Goal: Transaction & Acquisition: Purchase product/service

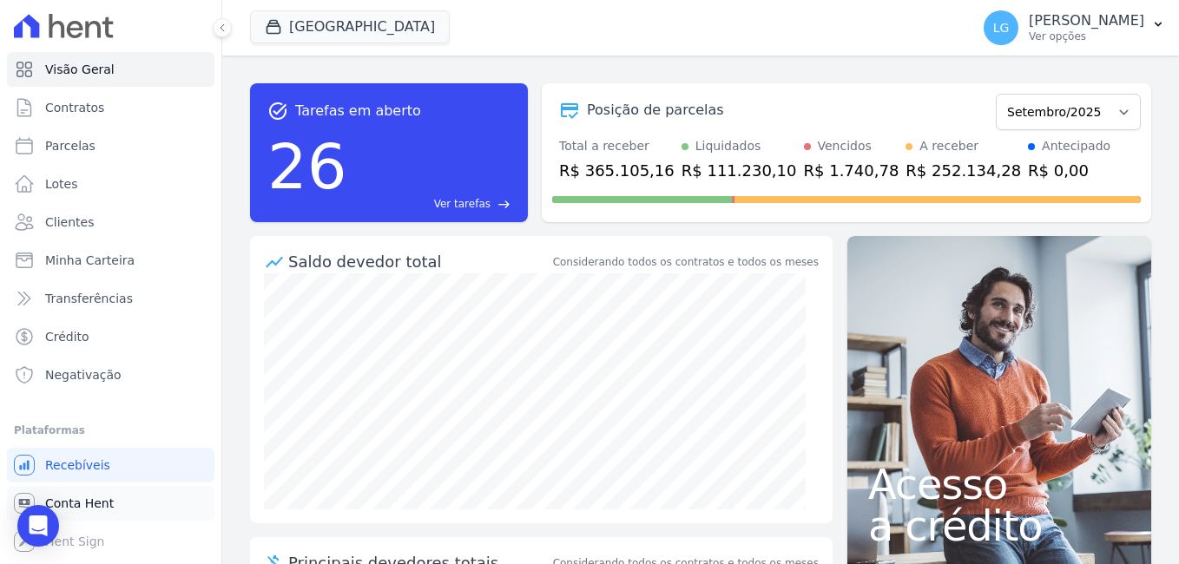
click at [80, 506] on span "Conta Hent" at bounding box center [79, 503] width 69 height 17
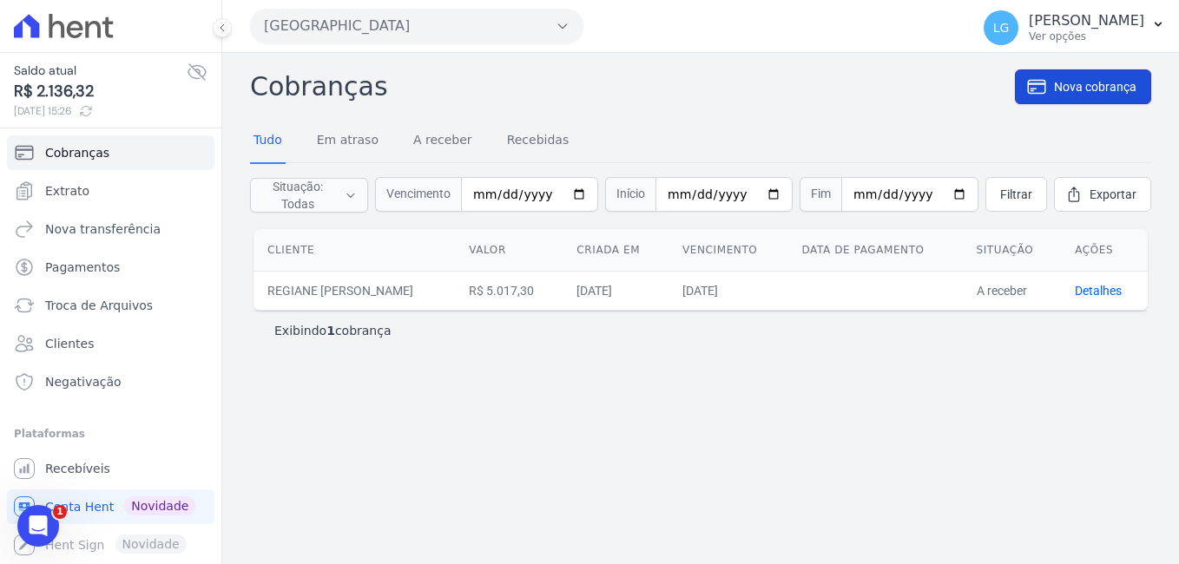
click at [1078, 86] on span "Nova cobrança" at bounding box center [1095, 86] width 82 height 17
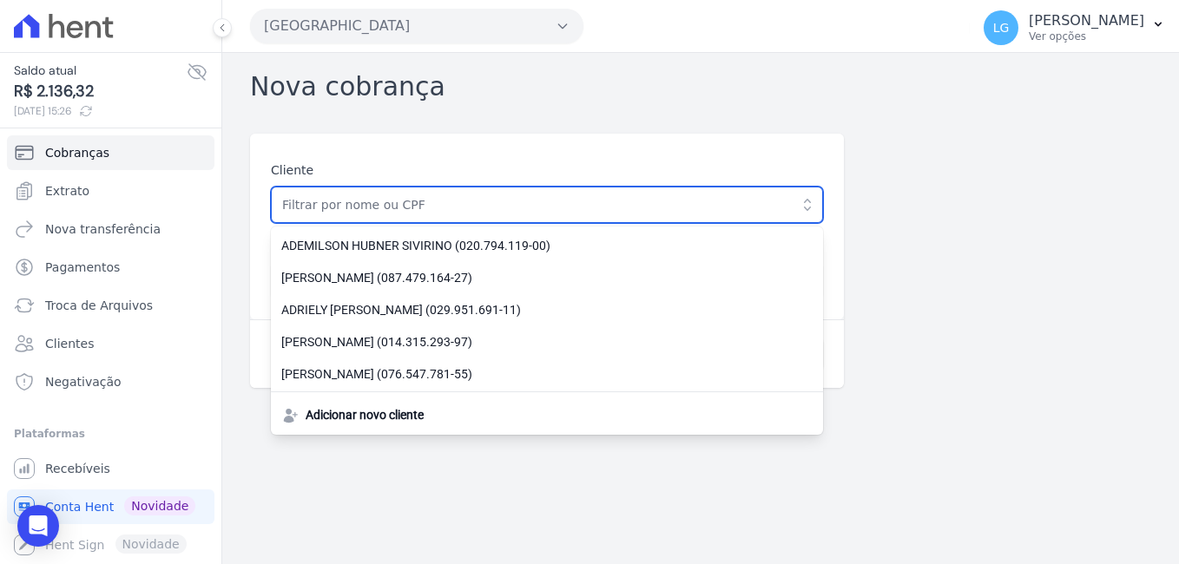
click at [629, 214] on input "text" at bounding box center [547, 205] width 552 height 36
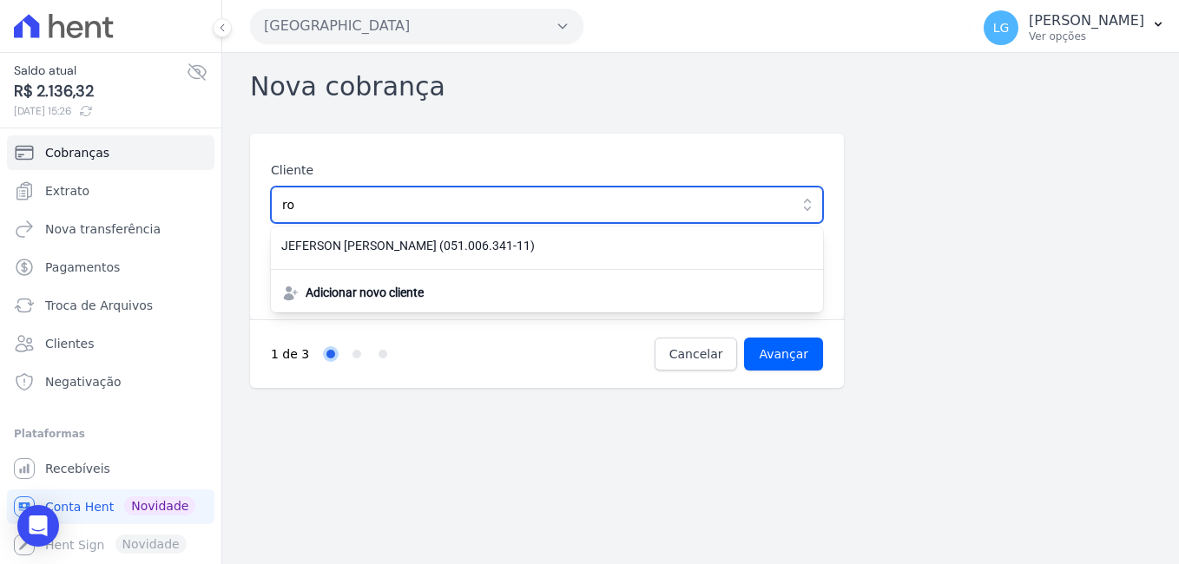
type input "r"
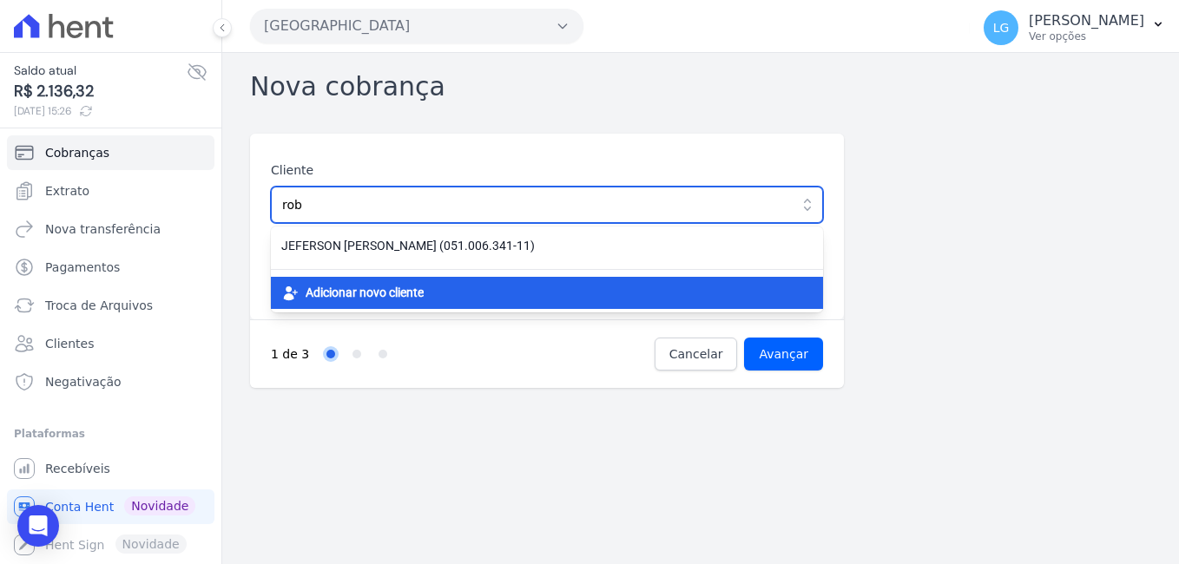
type input "rob"
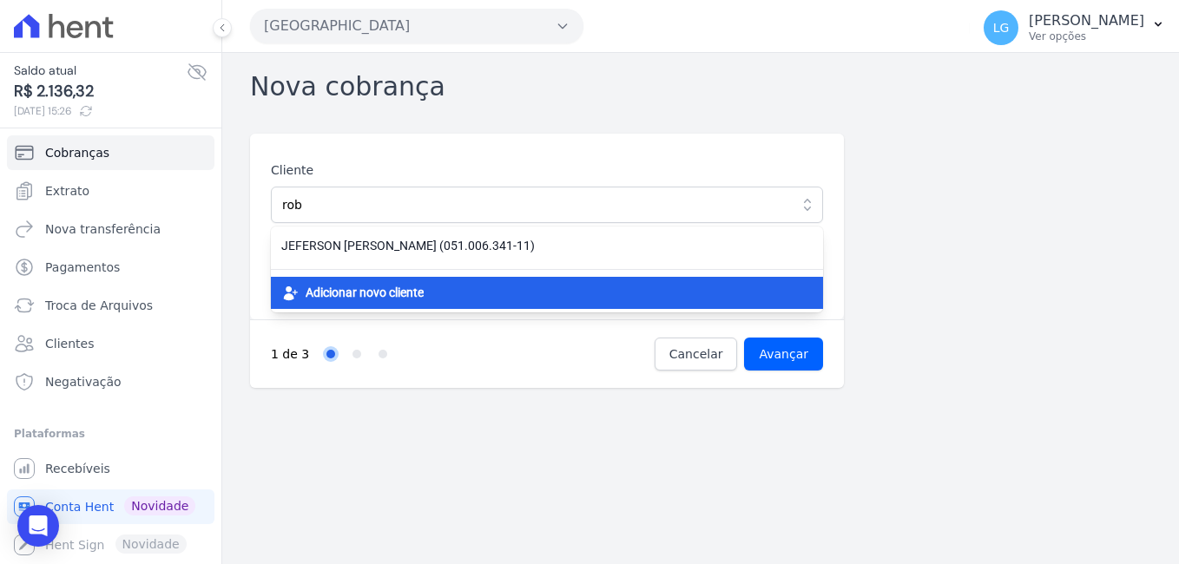
click at [364, 300] on span "Adicionar novo cliente" at bounding box center [365, 293] width 118 height 18
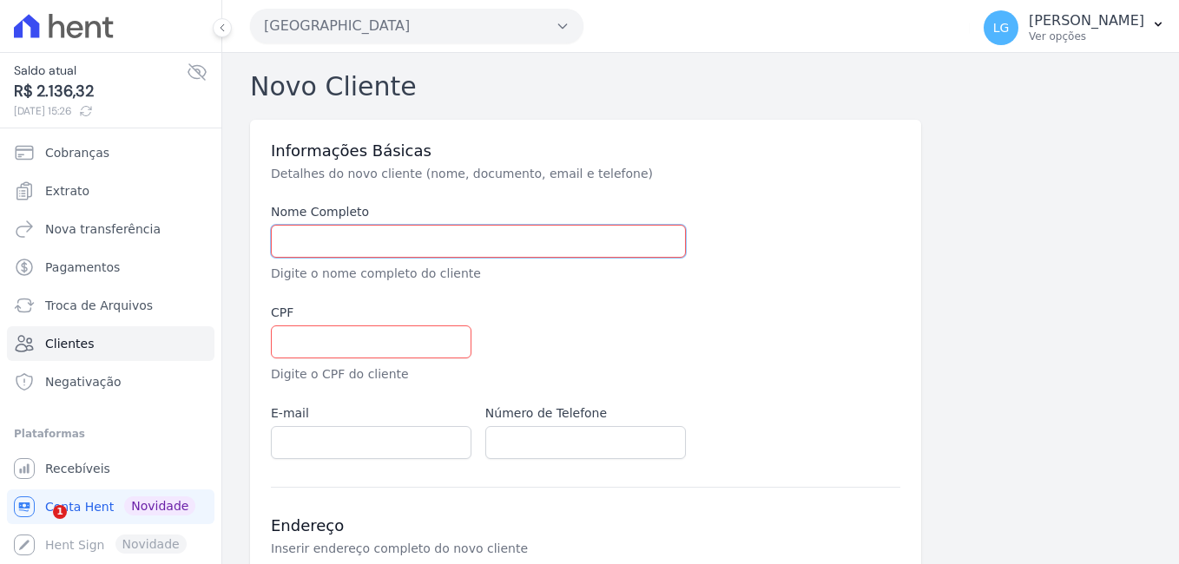
click at [388, 246] on input "text" at bounding box center [478, 241] width 415 height 33
paste input "ROBERTO FALCAO BOESING"
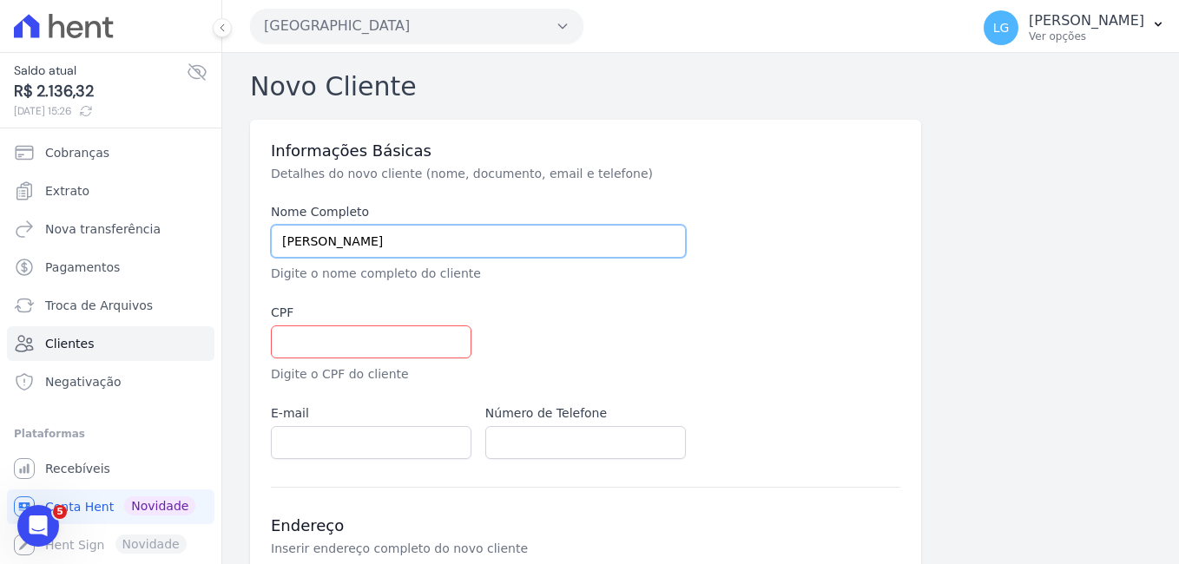
type input "ROBERTO FALCAO BOESING"
click at [352, 338] on input "text" at bounding box center [371, 342] width 201 height 33
paste input "815.237.261-72"
type input "815.237.261-72"
click at [340, 449] on input "email" at bounding box center [371, 442] width 201 height 33
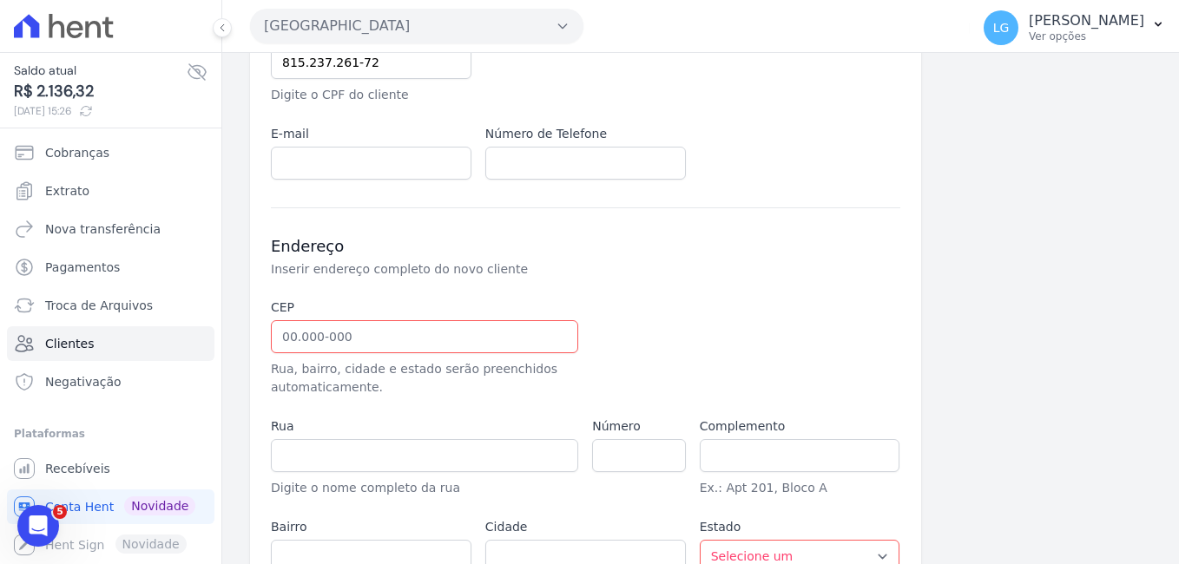
scroll to position [287, 0]
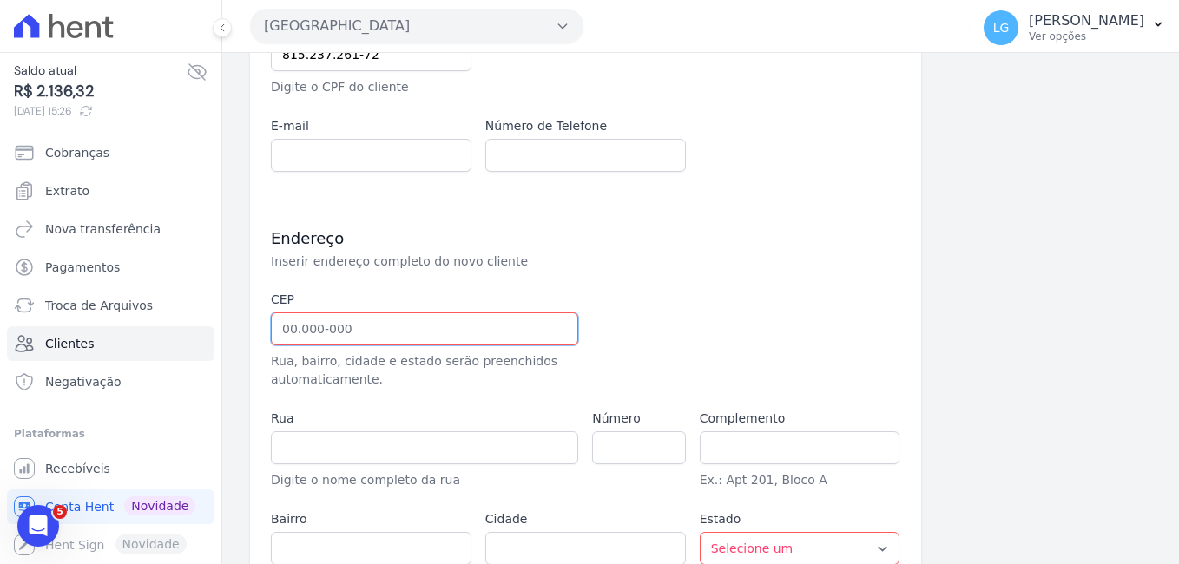
drag, startPoint x: 284, startPoint y: 332, endPoint x: 392, endPoint y: 333, distance: 107.7
click at [392, 333] on input "text" at bounding box center [424, 329] width 307 height 33
paste input "78.462-516"
type input "78.462-516"
type input "Rua Chuva-de-ouro"
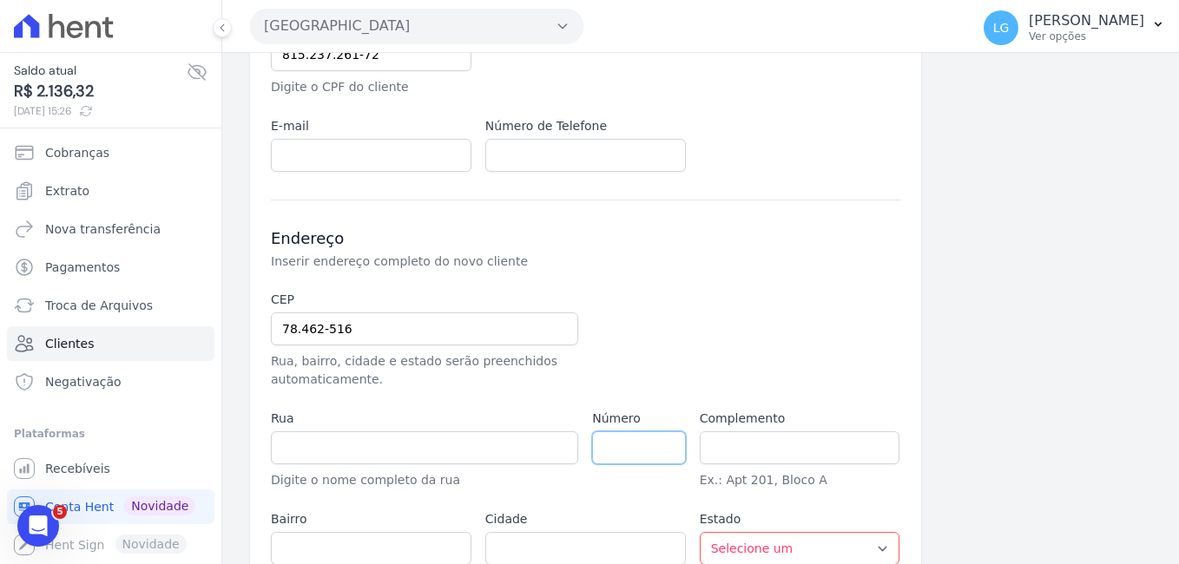
type input "Jardim Primaveras"
type input "Lucas do Rio Verde"
select select "MT"
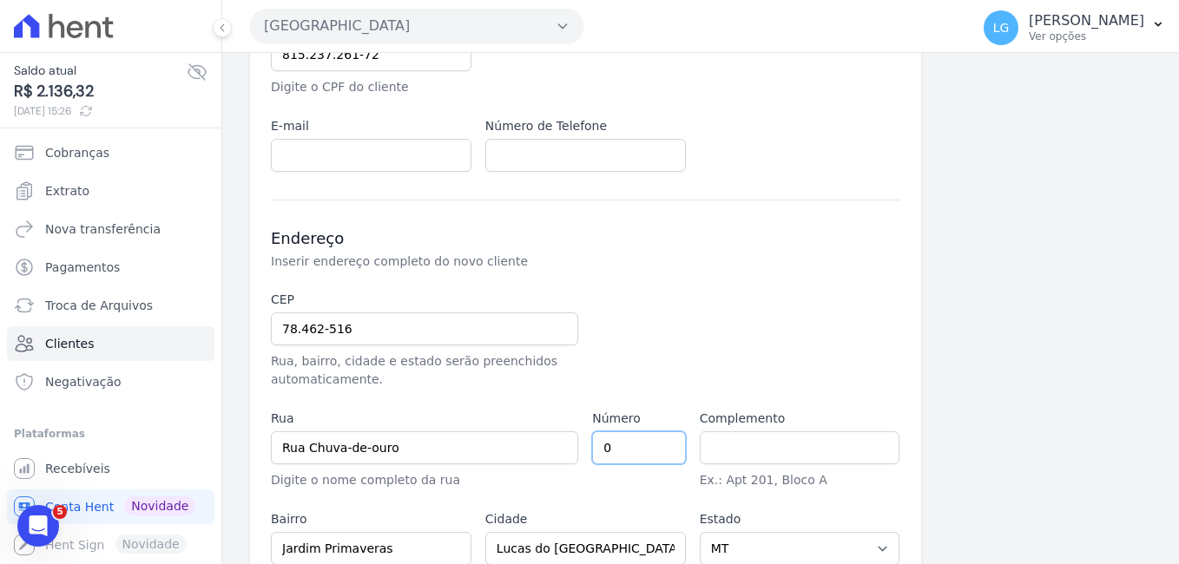
type input "0"
click at [418, 154] on input "email" at bounding box center [371, 155] width 201 height 33
paste input "brobertofalcao@gmail.com"
type input "brobertofalcao@gmail.com"
click at [530, 155] on input "text" at bounding box center [585, 155] width 201 height 33
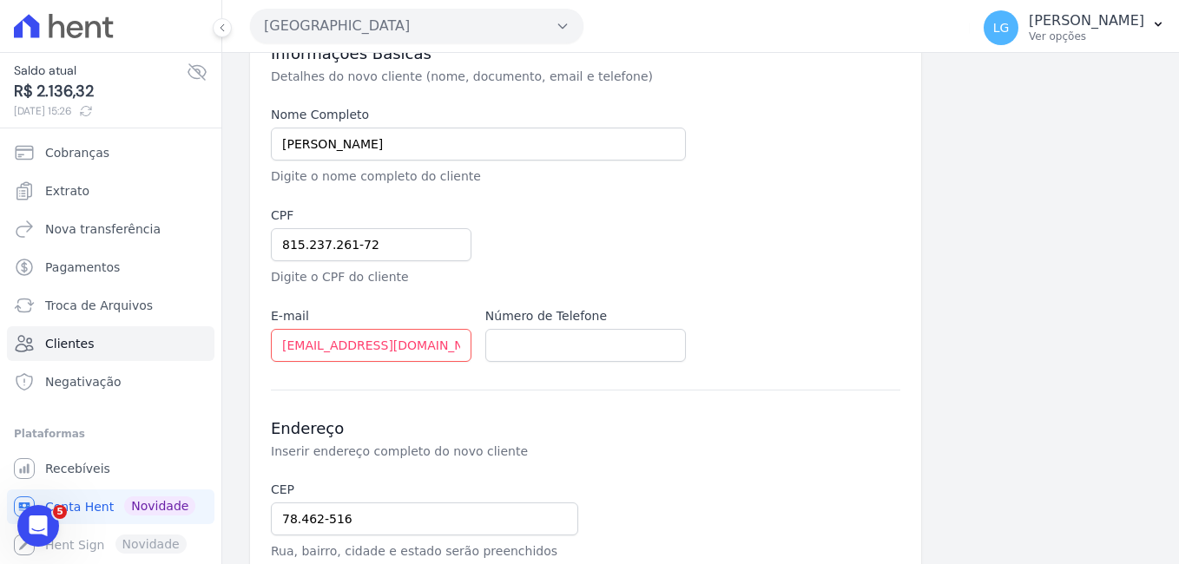
scroll to position [91, 0]
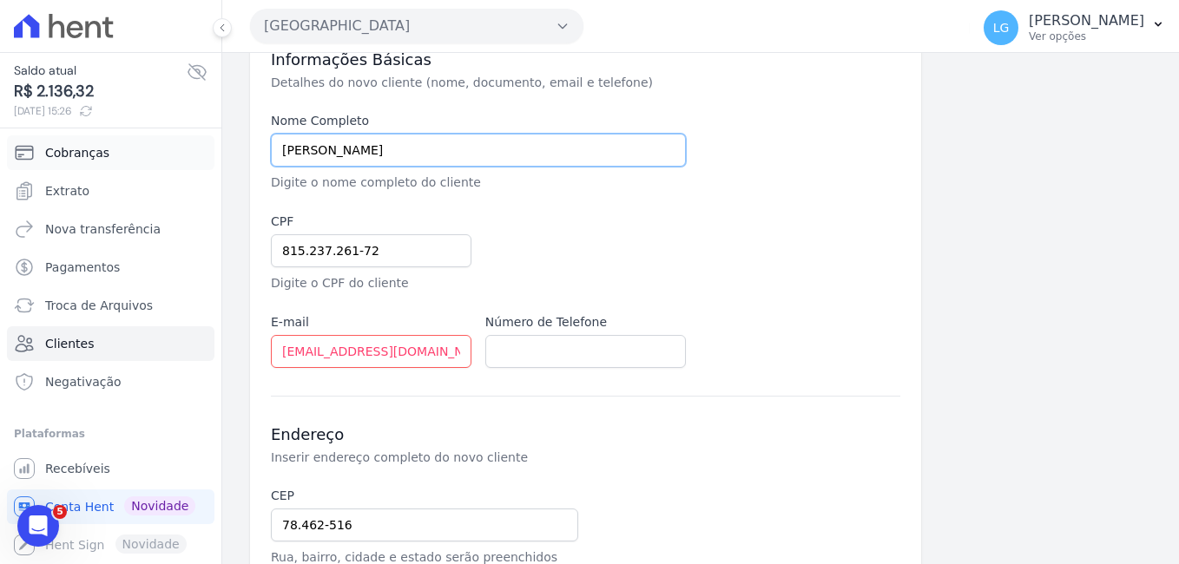
drag, startPoint x: 458, startPoint y: 151, endPoint x: 175, endPoint y: 148, distance: 283.1
click at [175, 148] on div "Saldo atual R$ 2.136,32 10/09/2025, 15:26 Cobranças Extrato Nova transferência …" at bounding box center [589, 282] width 1179 height 564
click at [511, 343] on input "text" at bounding box center [585, 351] width 201 height 33
paste input "65996886338"
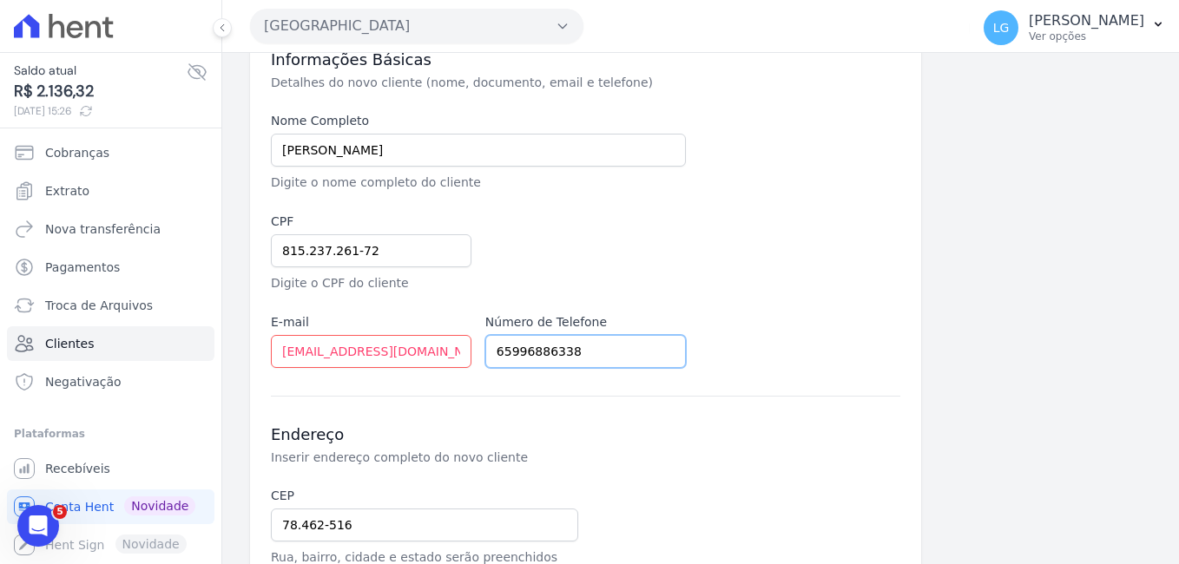
type input "65996886338"
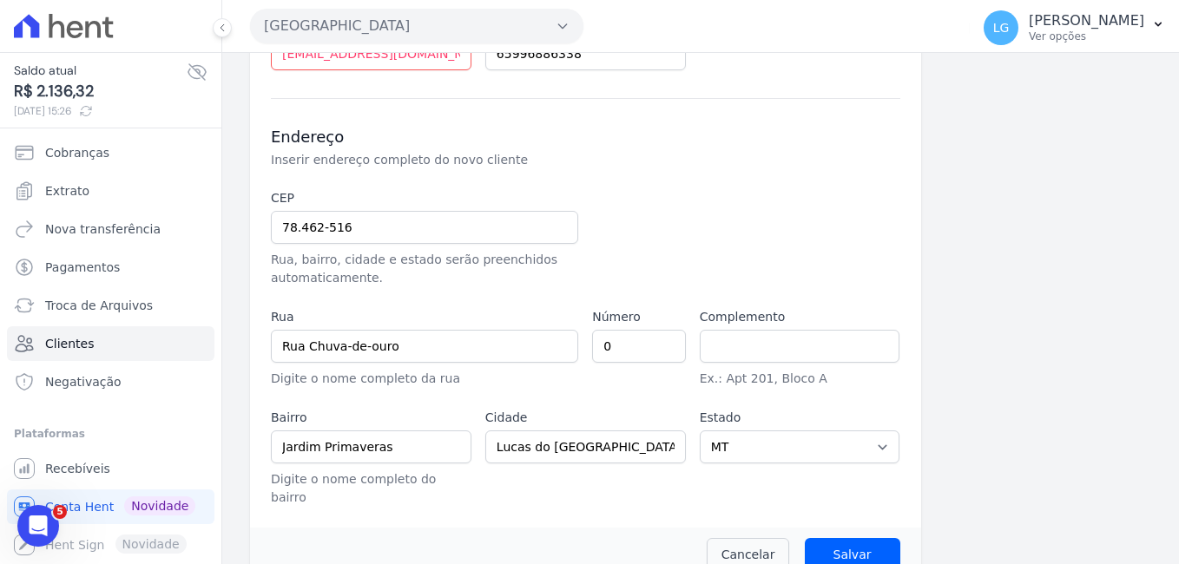
scroll to position [402, 0]
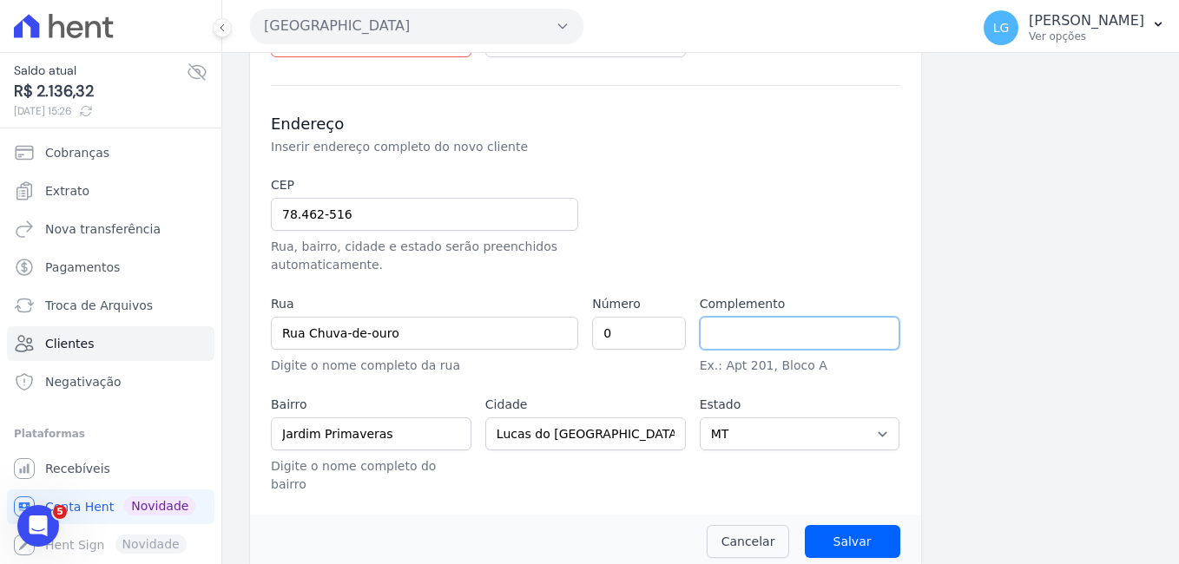
click at [735, 326] on input "text" at bounding box center [800, 333] width 201 height 33
paste input "QD 39 LT 32"
type input "QD 39 LT 32"
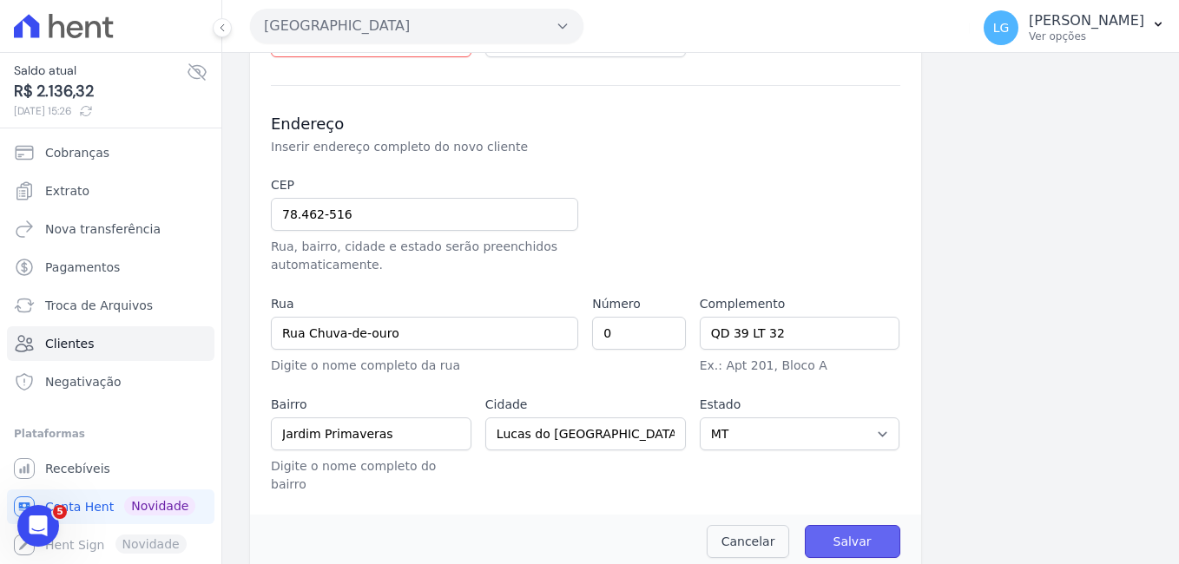
click at [849, 525] on input "Salvar" at bounding box center [853, 541] width 96 height 33
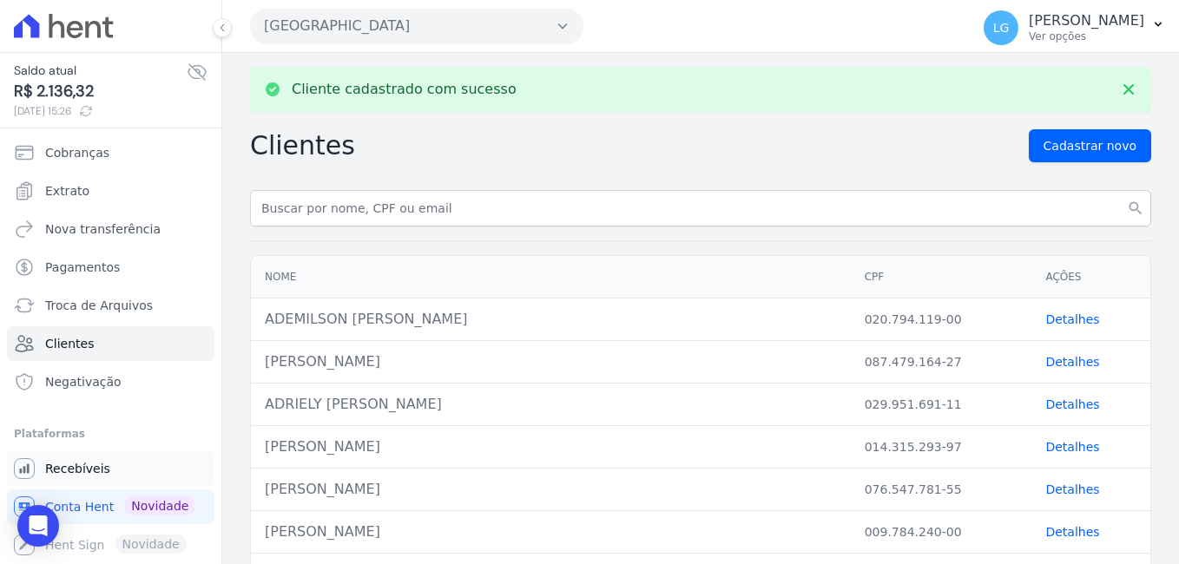
click at [89, 463] on span "Recebíveis" at bounding box center [77, 468] width 65 height 17
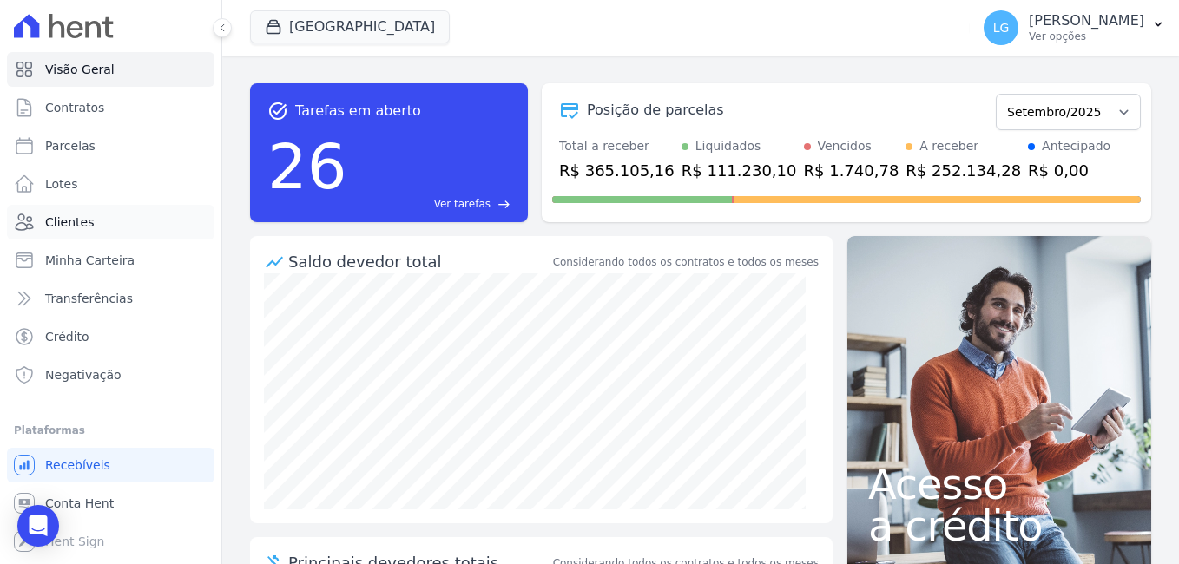
click at [80, 227] on span "Clientes" at bounding box center [69, 222] width 49 height 17
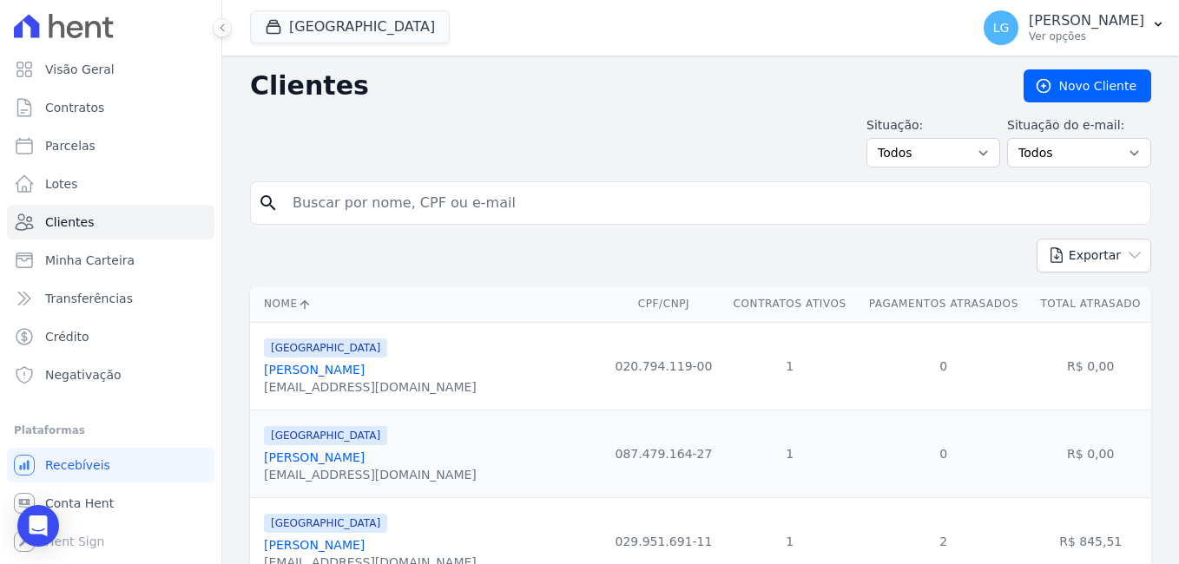
click at [398, 200] on input "search" at bounding box center [712, 203] width 861 height 35
type input "Roberto Falcão Boesing"
click at [382, 268] on div "Exportar PDF CSV Dimob 2024" at bounding box center [700, 263] width 901 height 48
click at [484, 219] on input "Roberto Falcão Boesing" at bounding box center [712, 203] width 861 height 35
click at [1151, 25] on button "LG Luiz Guilherme Costa Nascimento Ver opções" at bounding box center [1074, 27] width 209 height 49
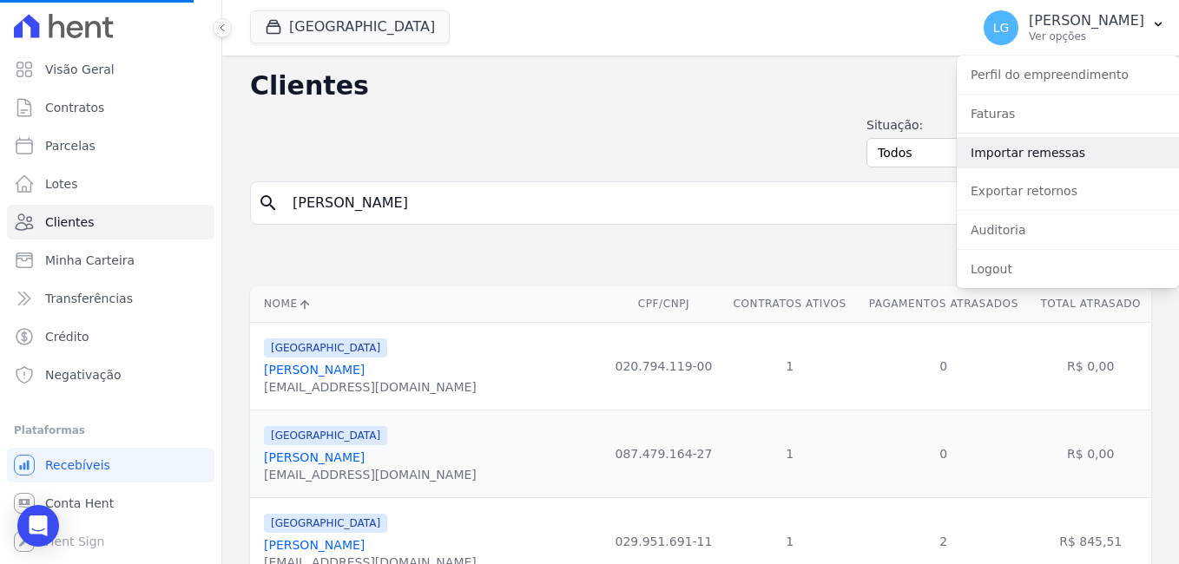
click at [1014, 163] on link "Importar remessas" at bounding box center [1068, 152] width 222 height 31
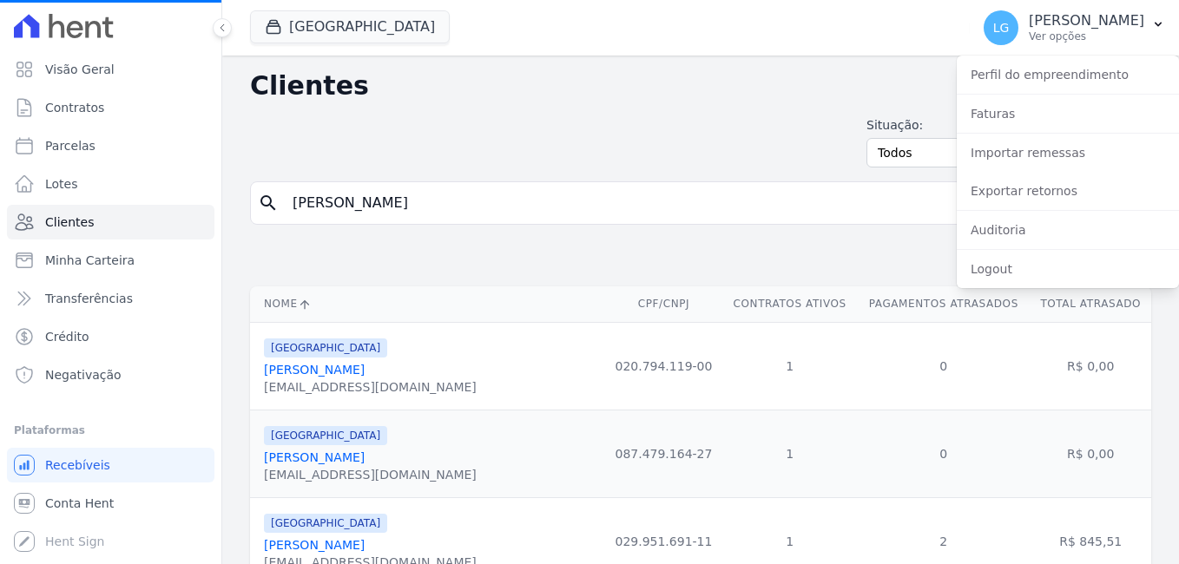
click at [622, 261] on div "Exportar PDF CSV Dimob 2024" at bounding box center [700, 263] width 901 height 48
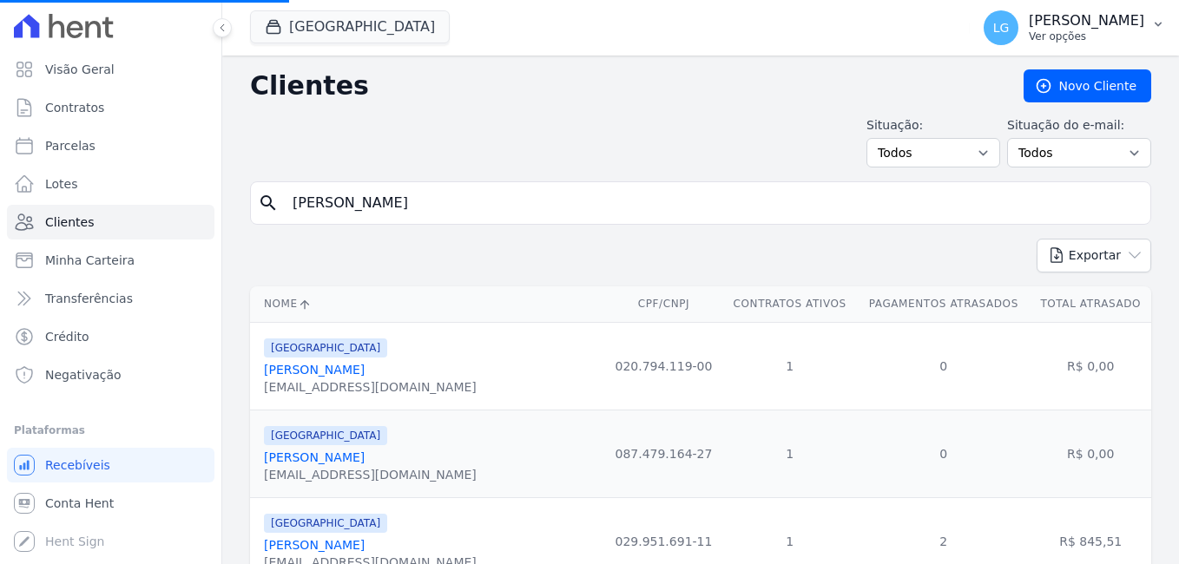
click at [1029, 16] on p "[PERSON_NAME]" at bounding box center [1086, 20] width 115 height 17
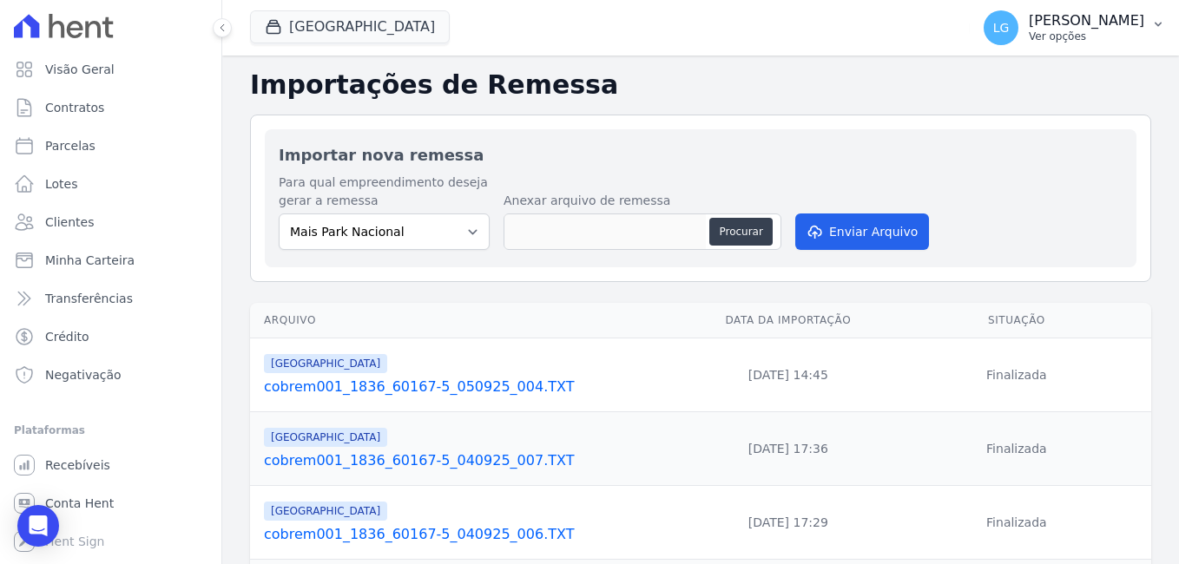
click at [1078, 16] on p "[PERSON_NAME]" at bounding box center [1086, 20] width 115 height 17
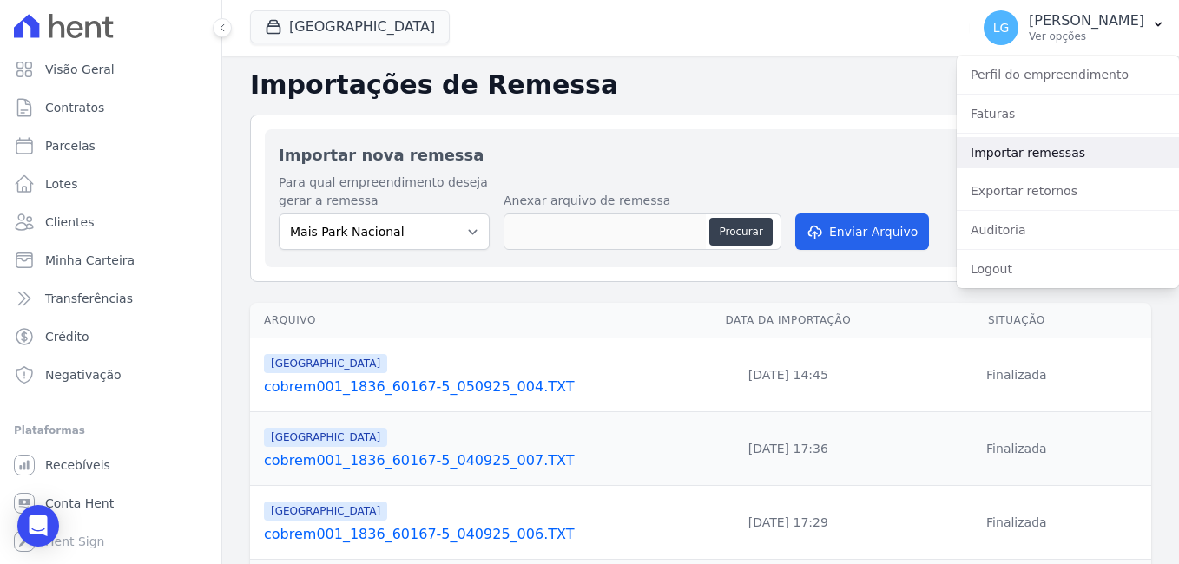
click at [1007, 155] on link "Importar remessas" at bounding box center [1068, 152] width 222 height 31
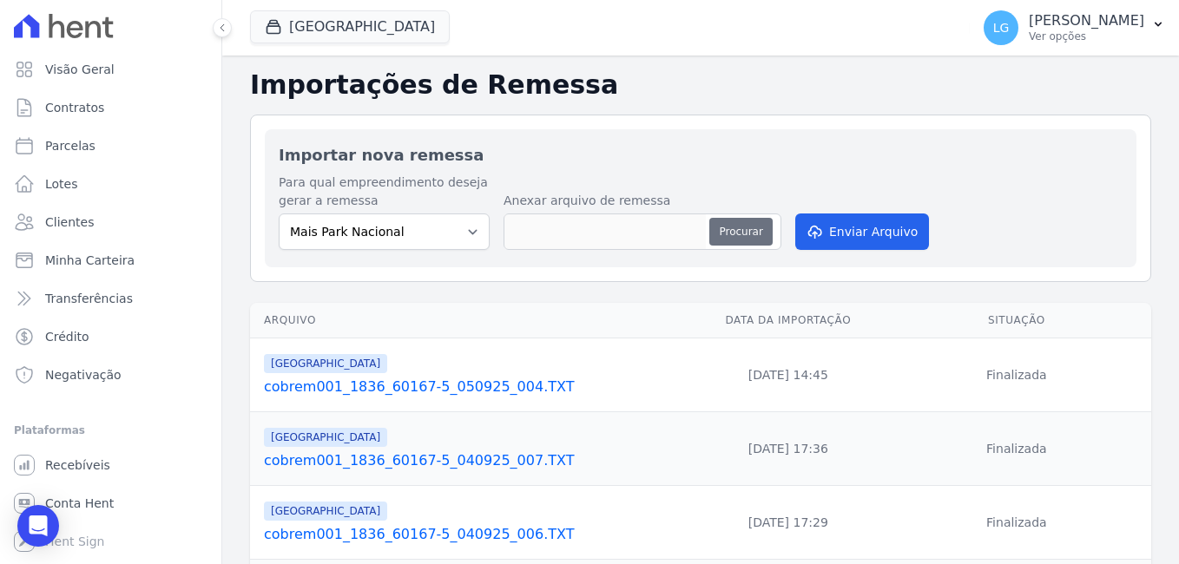
click at [752, 237] on button "Procurar" at bounding box center [740, 232] width 63 height 28
click at [418, 229] on select "Mais Park Nacional Mais Park Pampulha Mugango - Viva Iguaçu Parque Primavera RE…" at bounding box center [384, 232] width 211 height 36
select select "58c381ff-c2ab-496f-ba52-e8a80509b393"
click at [279, 214] on select "Mais Park Nacional Mais Park Pampulha Mugango - Viva Iguaçu Parque Primavera RE…" at bounding box center [384, 232] width 211 height 36
click at [740, 241] on button "Procurar" at bounding box center [740, 232] width 63 height 28
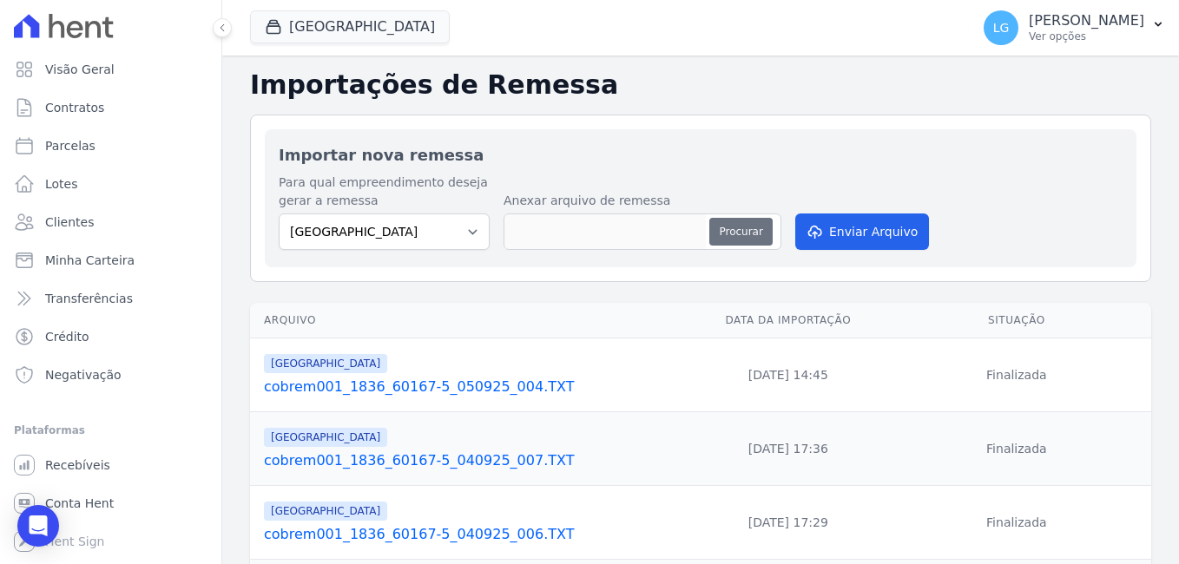
type input "cobrem001_1836_60167-5_100925_005.TXT"
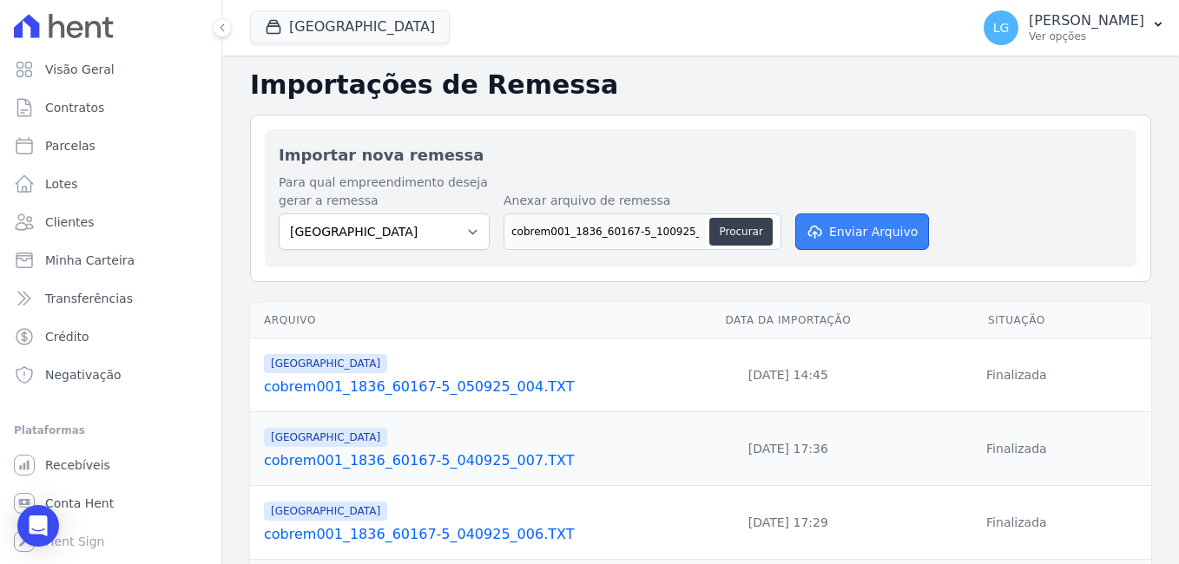
click at [828, 230] on button "Enviar Arquivo" at bounding box center [862, 232] width 134 height 36
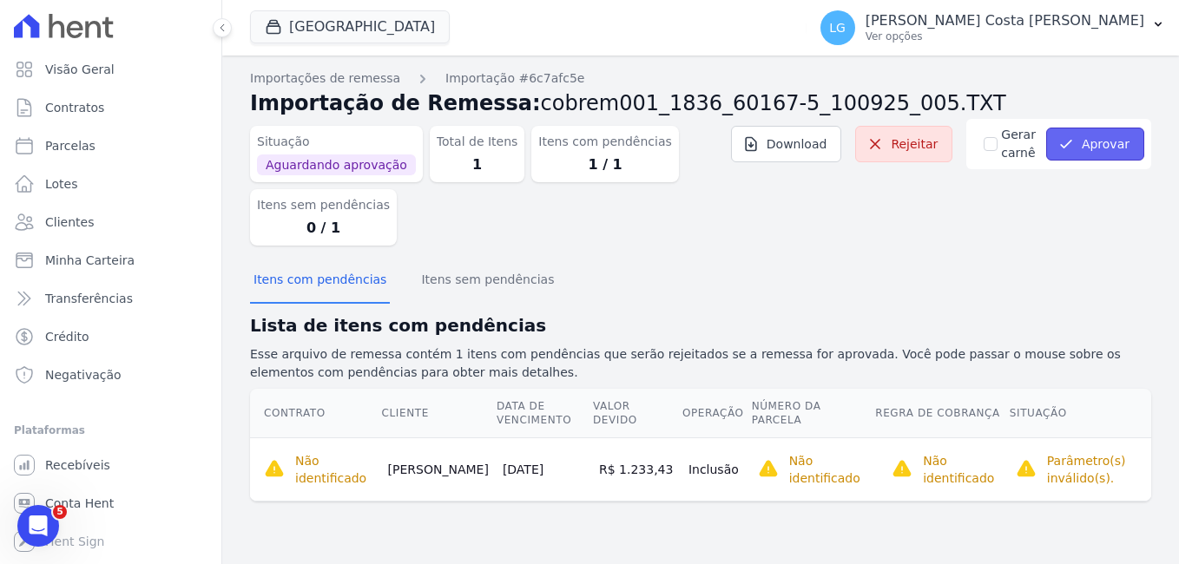
click at [1081, 143] on button "Aprovar" at bounding box center [1095, 144] width 98 height 33
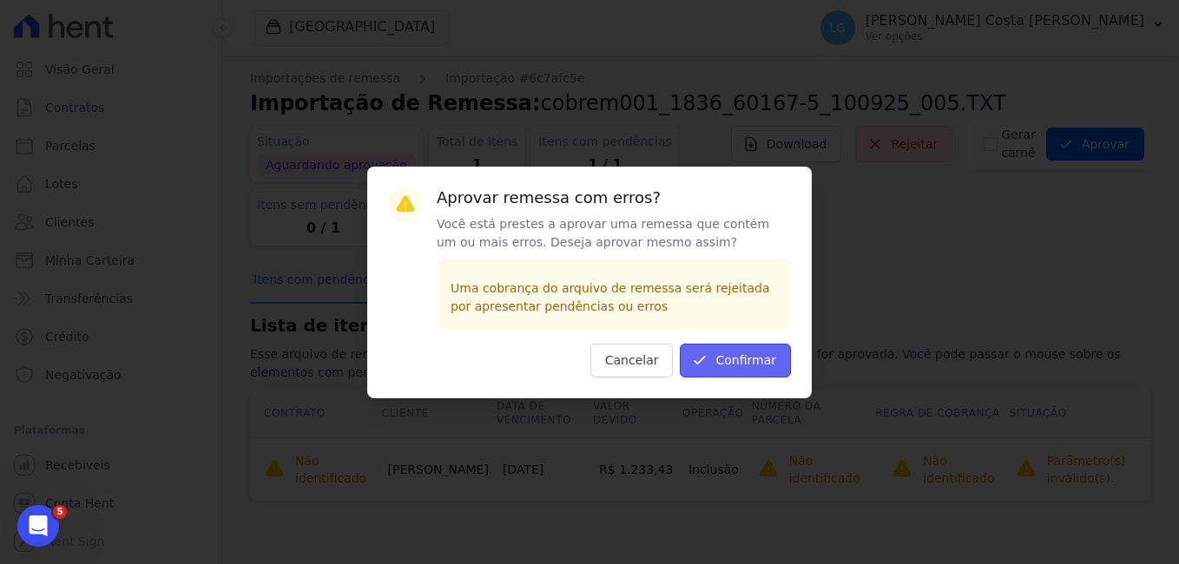
click at [739, 367] on button "Confirmar" at bounding box center [735, 361] width 111 height 34
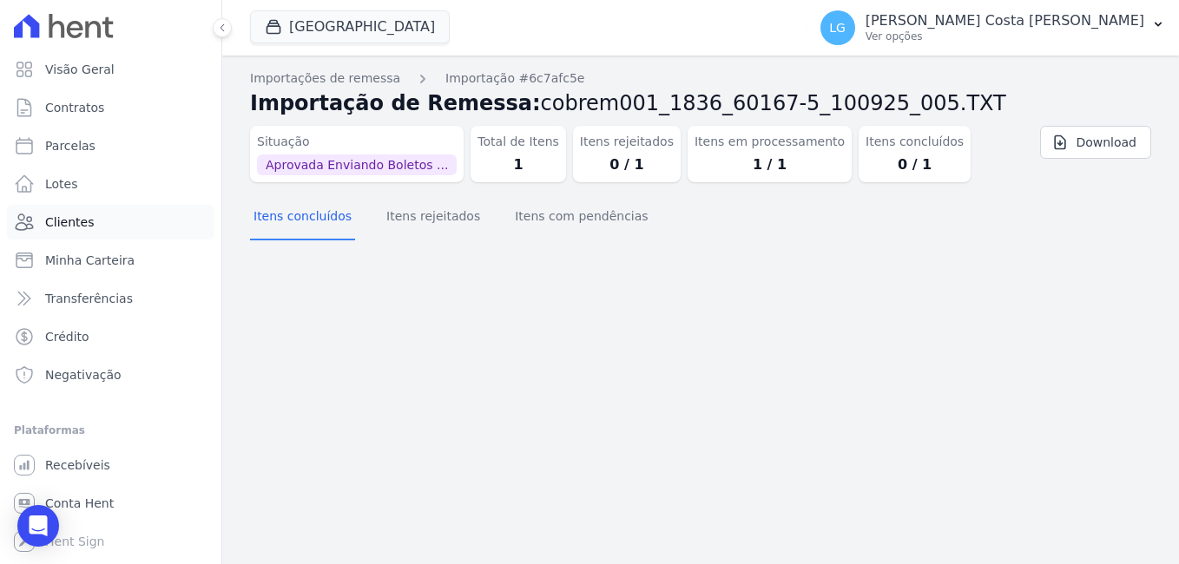
click at [135, 227] on link "Clientes" at bounding box center [111, 222] width 208 height 35
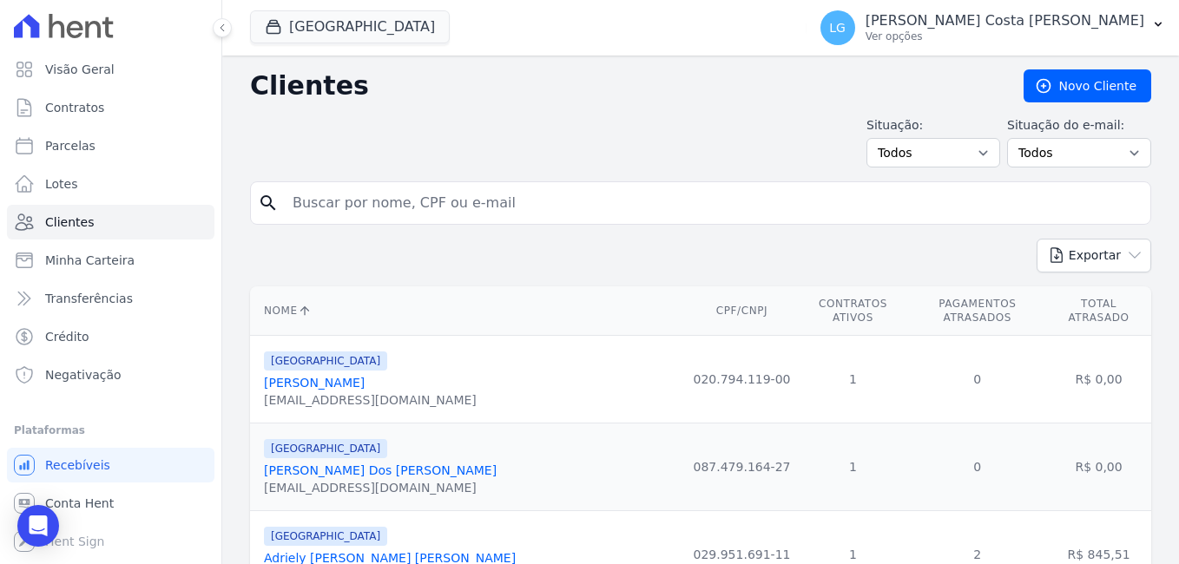
click at [395, 208] on input "search" at bounding box center [712, 203] width 861 height 35
type input "Roberto Falcão Boesing"
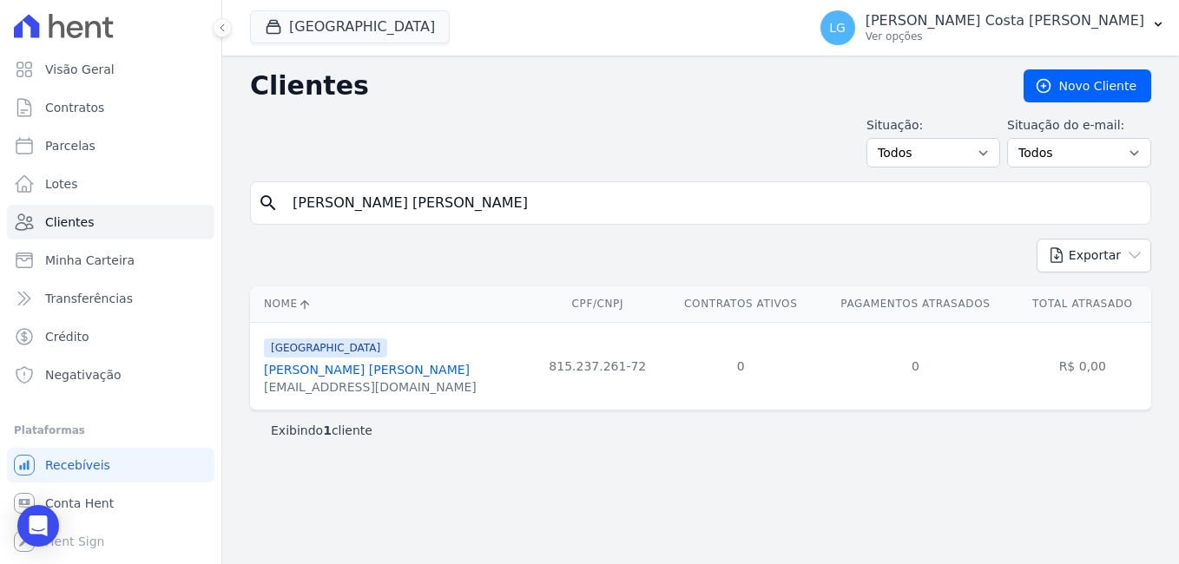
click at [331, 371] on link "Roberto Falcao Boesing" at bounding box center [367, 370] width 206 height 14
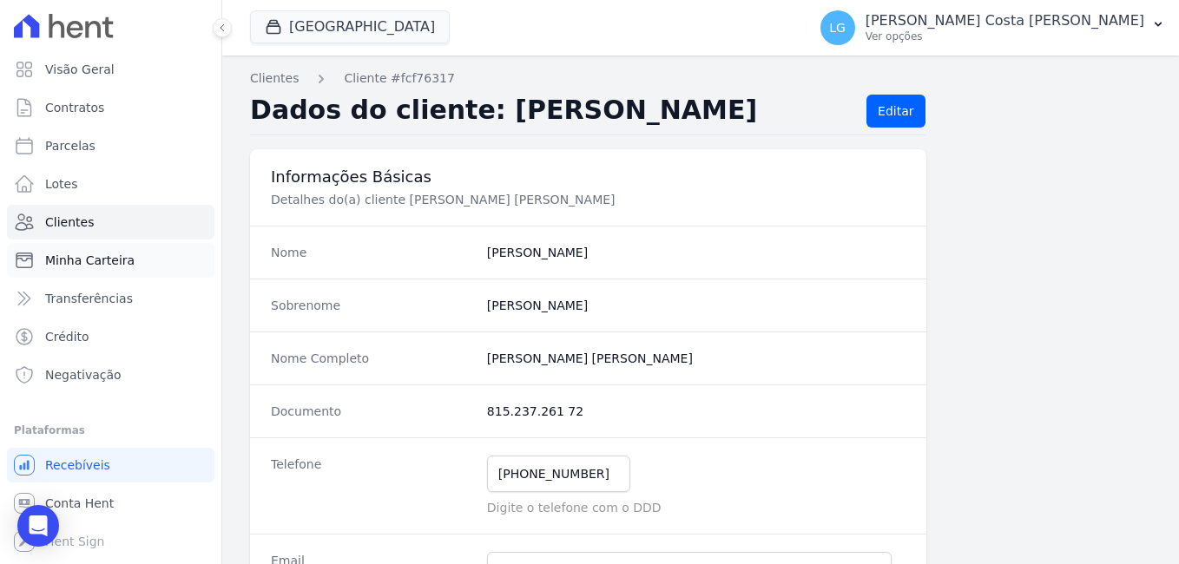
click at [89, 261] on span "Minha Carteira" at bounding box center [89, 260] width 89 height 17
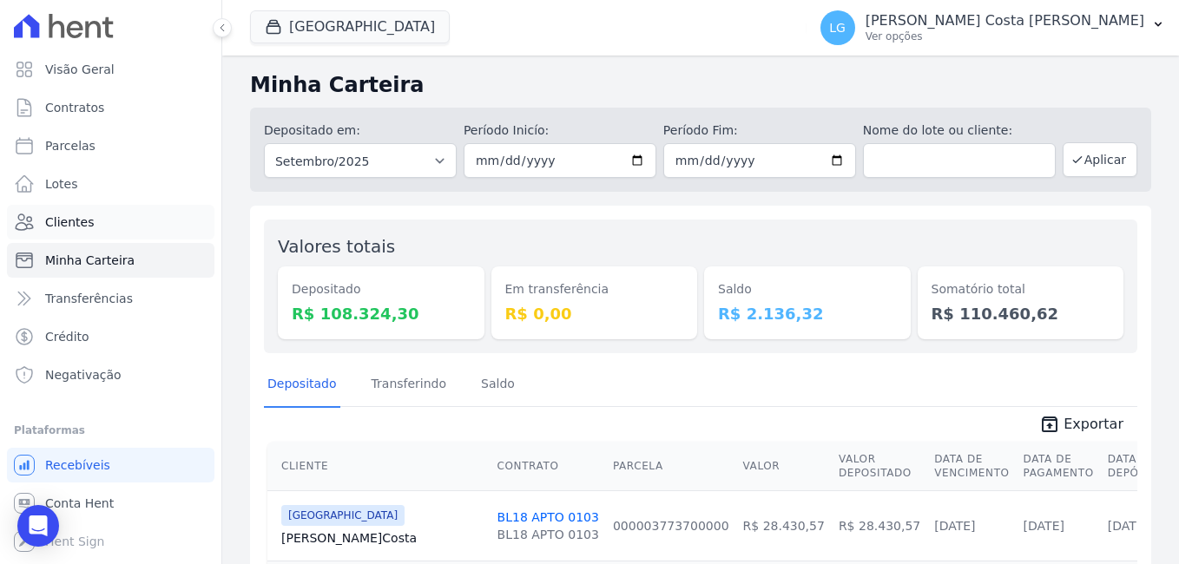
click at [47, 225] on span "Clientes" at bounding box center [69, 222] width 49 height 17
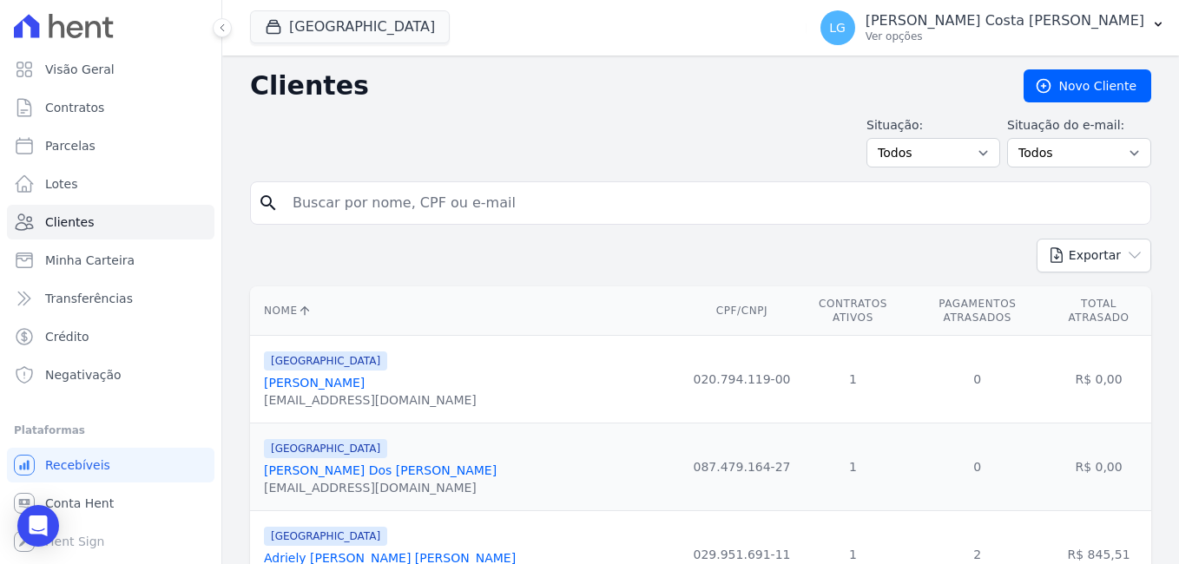
click at [450, 203] on input "search" at bounding box center [712, 203] width 861 height 35
type input "Roberto Falcão Boesing"
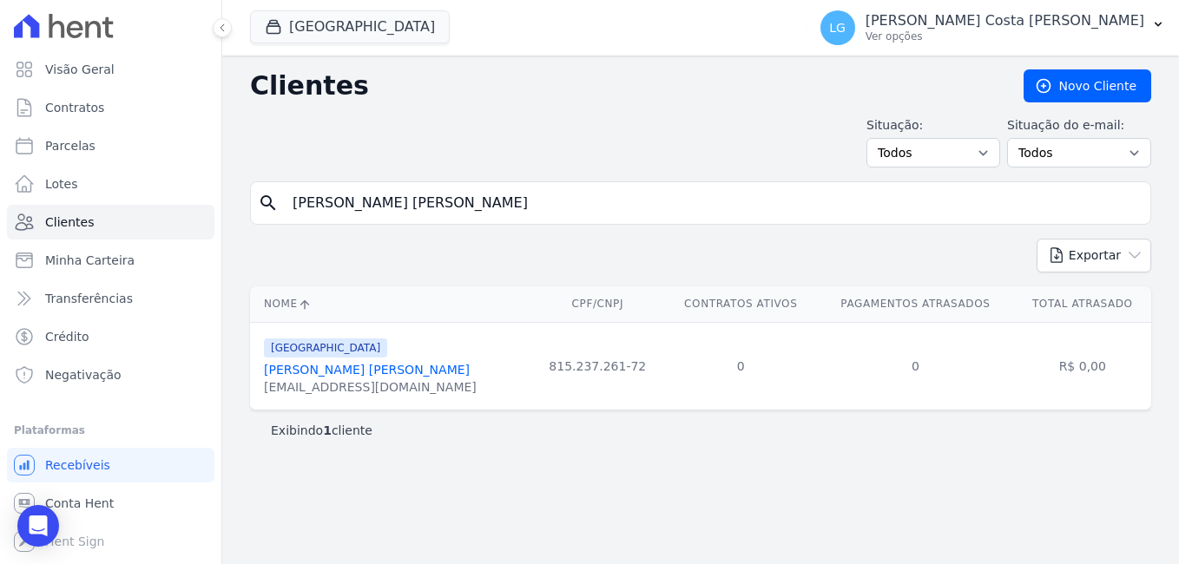
click at [373, 373] on link "Roberto Falcao Boesing" at bounding box center [367, 370] width 206 height 14
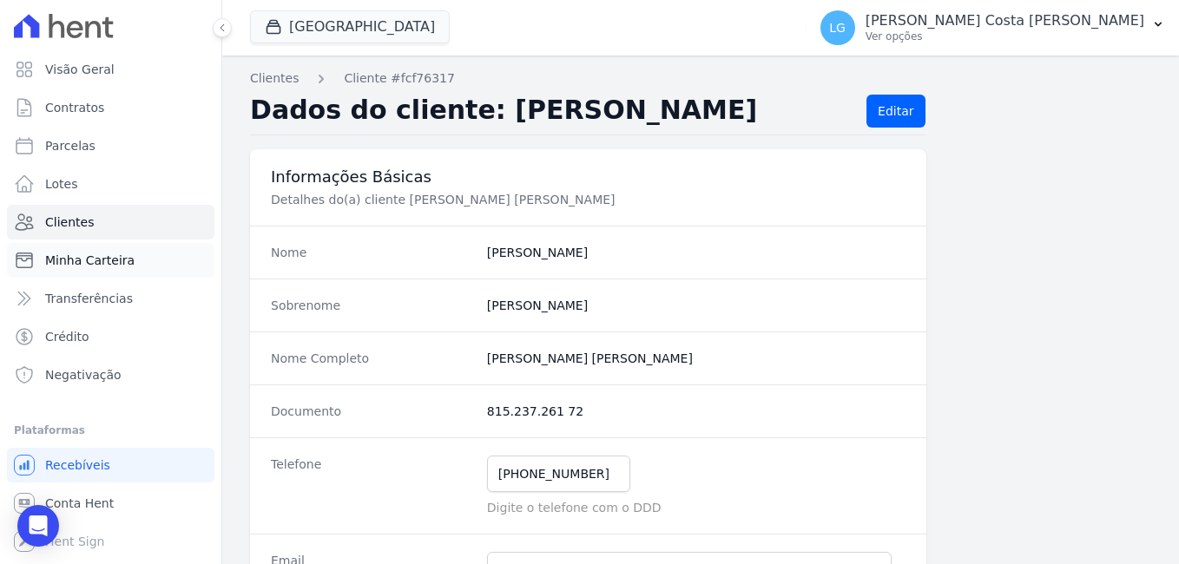
click at [69, 264] on span "Minha Carteira" at bounding box center [89, 260] width 89 height 17
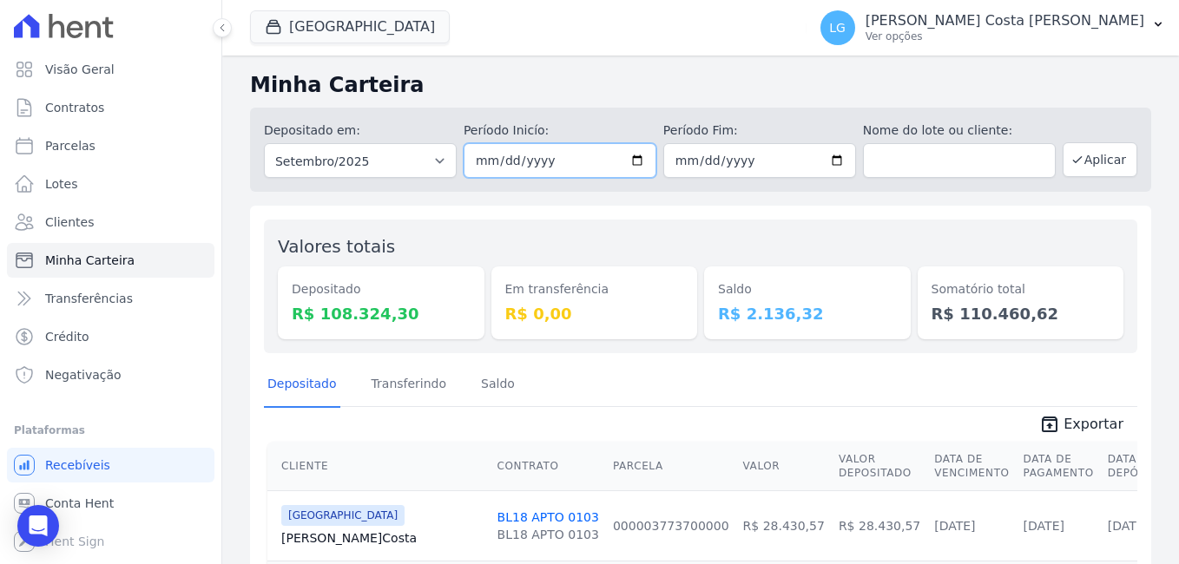
click at [631, 155] on input "2025-09-01" at bounding box center [560, 160] width 193 height 35
type input "2025-09-10"
click at [832, 160] on input "2025-09-30" at bounding box center [759, 160] width 193 height 35
type input "2025-09-10"
click at [1084, 158] on button "Aplicar" at bounding box center [1100, 159] width 75 height 35
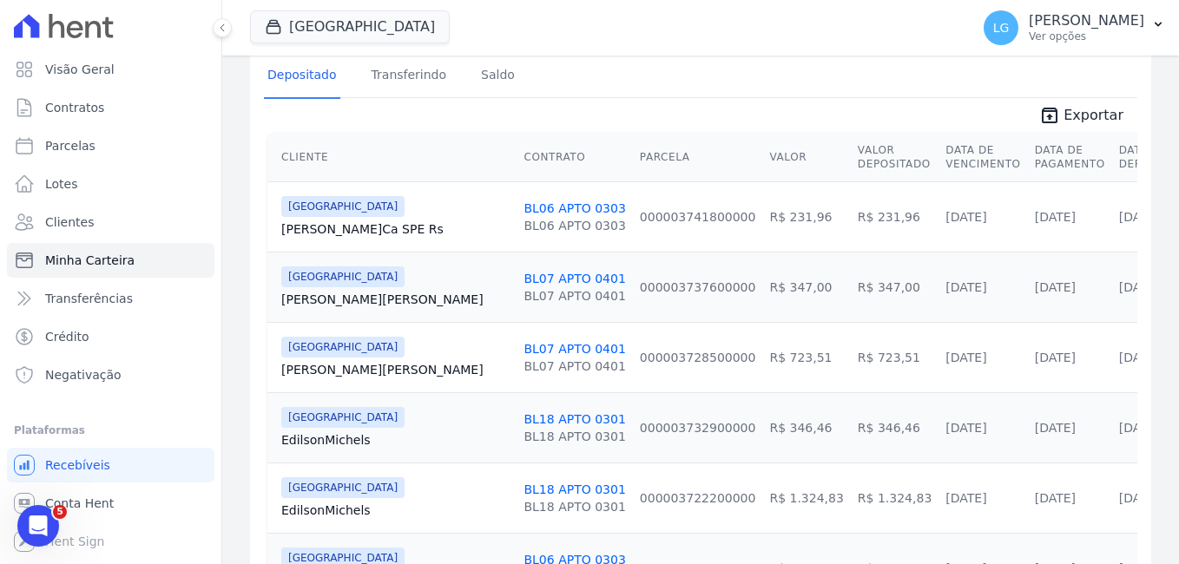
scroll to position [302, 0]
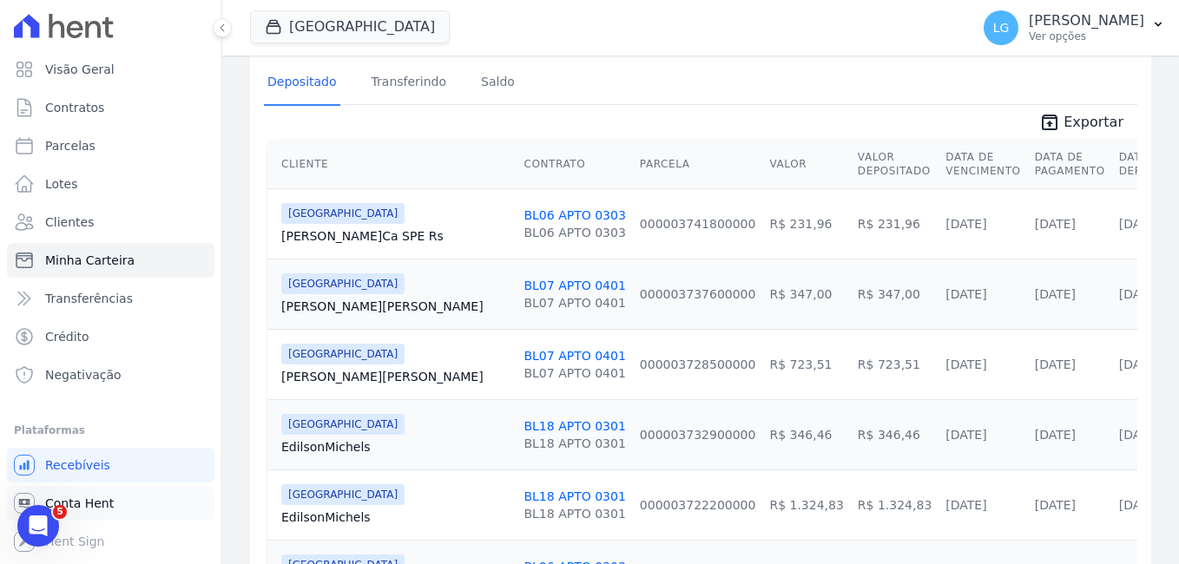
click at [104, 503] on span "Conta Hent" at bounding box center [79, 503] width 69 height 17
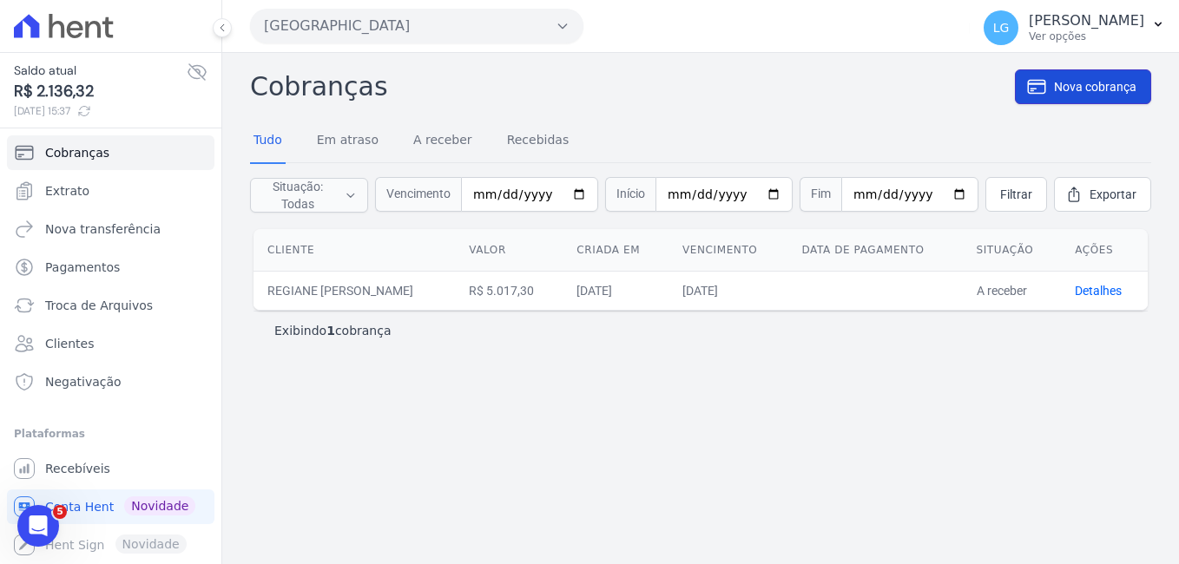
click at [1067, 86] on span "Nova cobrança" at bounding box center [1095, 86] width 82 height 17
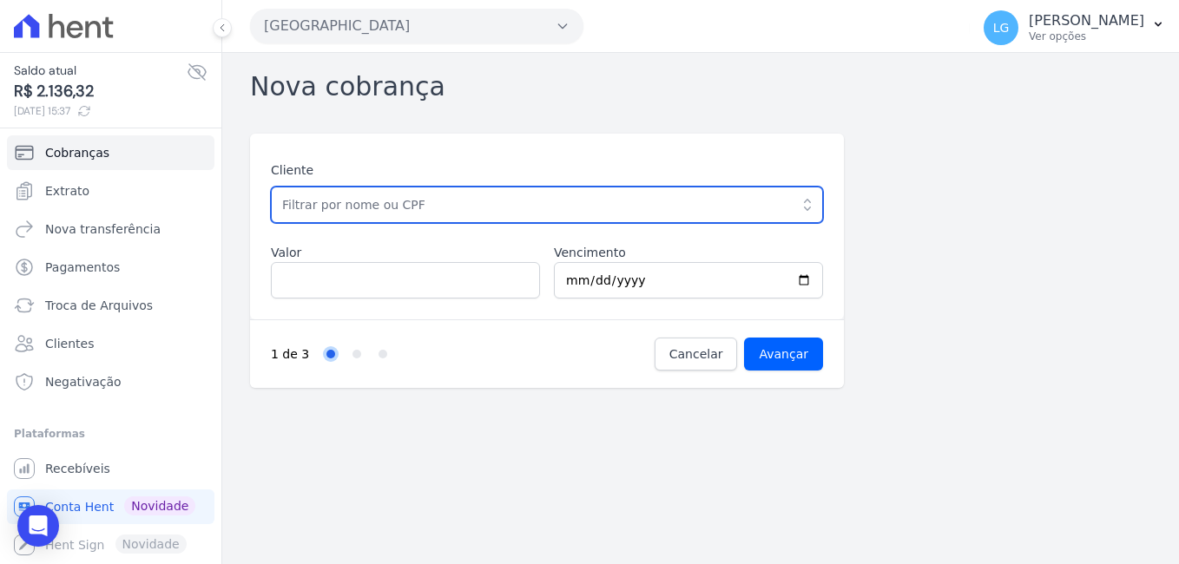
click at [579, 208] on input "text" at bounding box center [547, 205] width 552 height 36
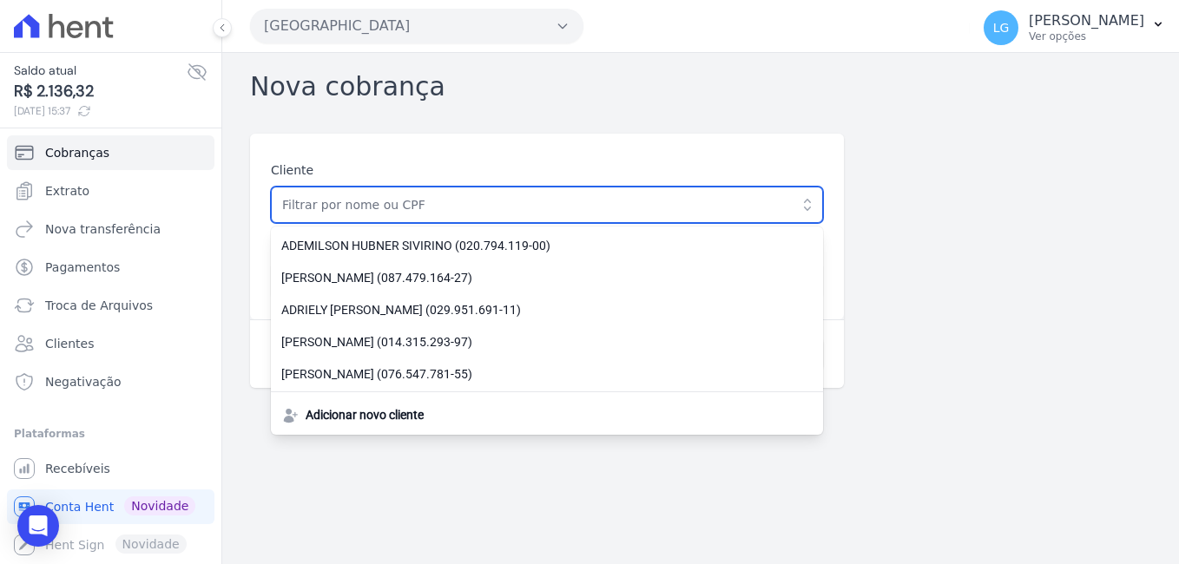
paste input "QD 39 LT 32"
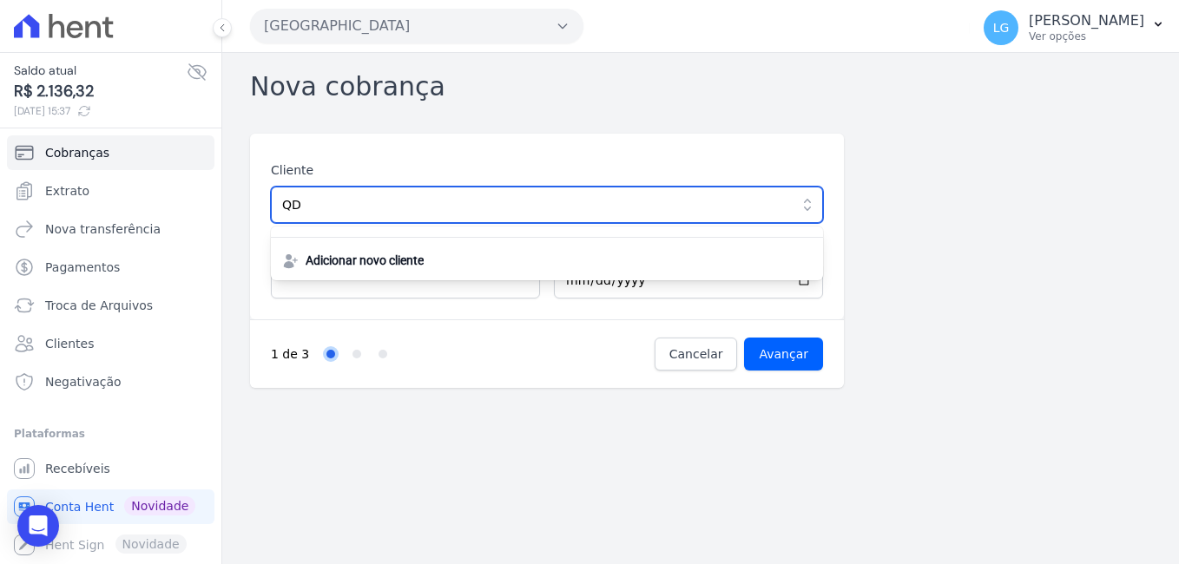
type input "Q"
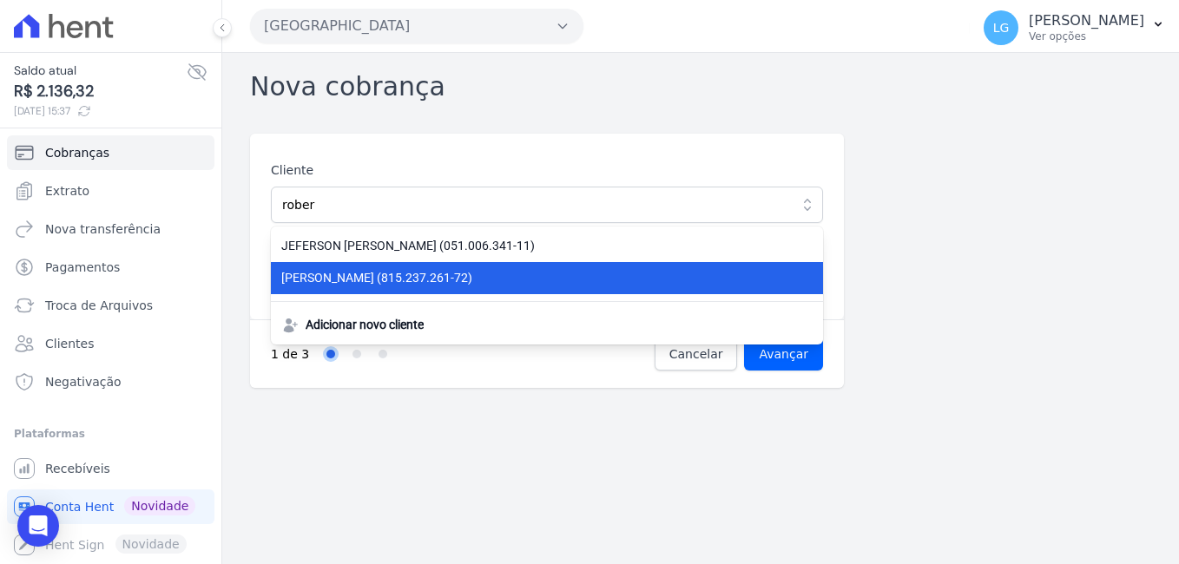
click at [511, 287] on li "ROBERTO FALCAO BOESING (815.237.261-72)" at bounding box center [547, 278] width 552 height 32
type input "ROBERTO FALCAO BOESING"
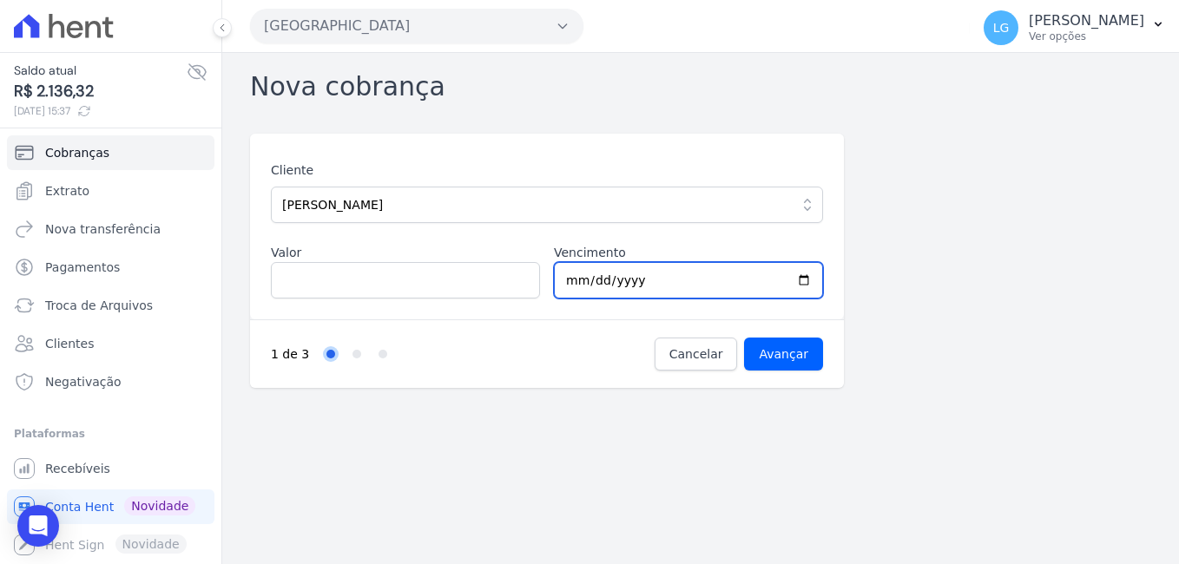
click at [804, 282] on input "[DATE]" at bounding box center [688, 280] width 269 height 36
type input "2025-09-10"
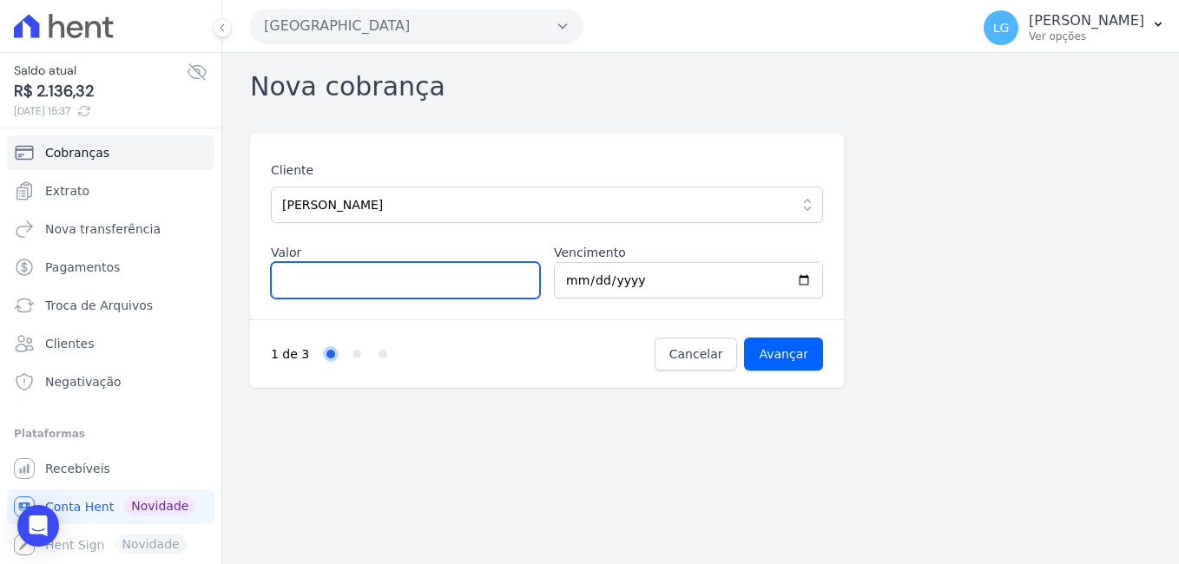
click at [431, 294] on input "Valor" at bounding box center [405, 280] width 269 height 36
type input "1233.42"
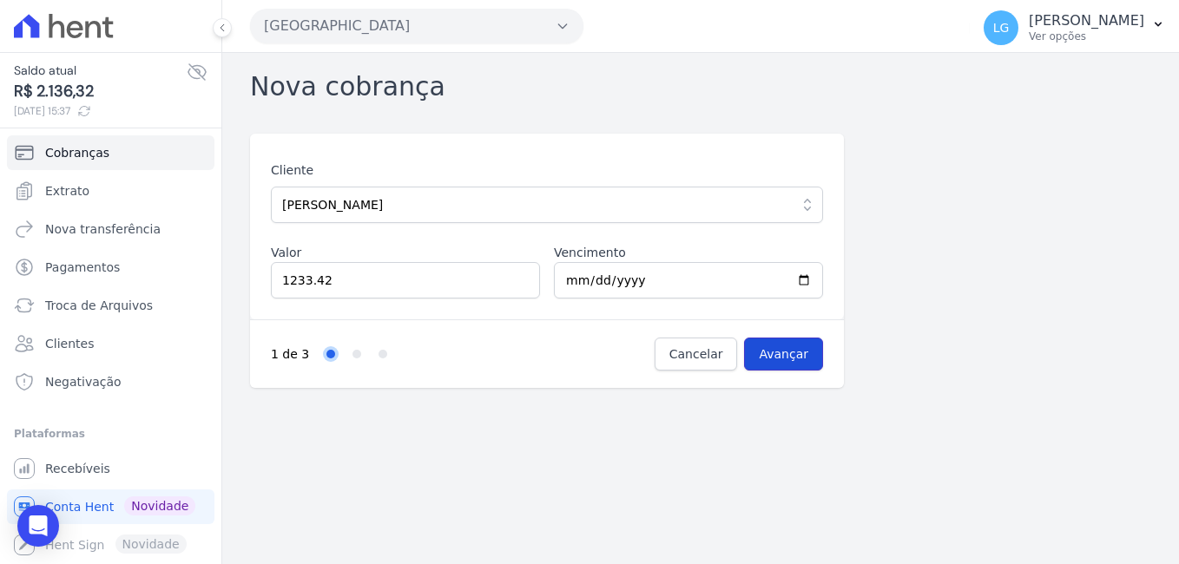
click at [791, 353] on input "Avançar" at bounding box center [783, 354] width 79 height 33
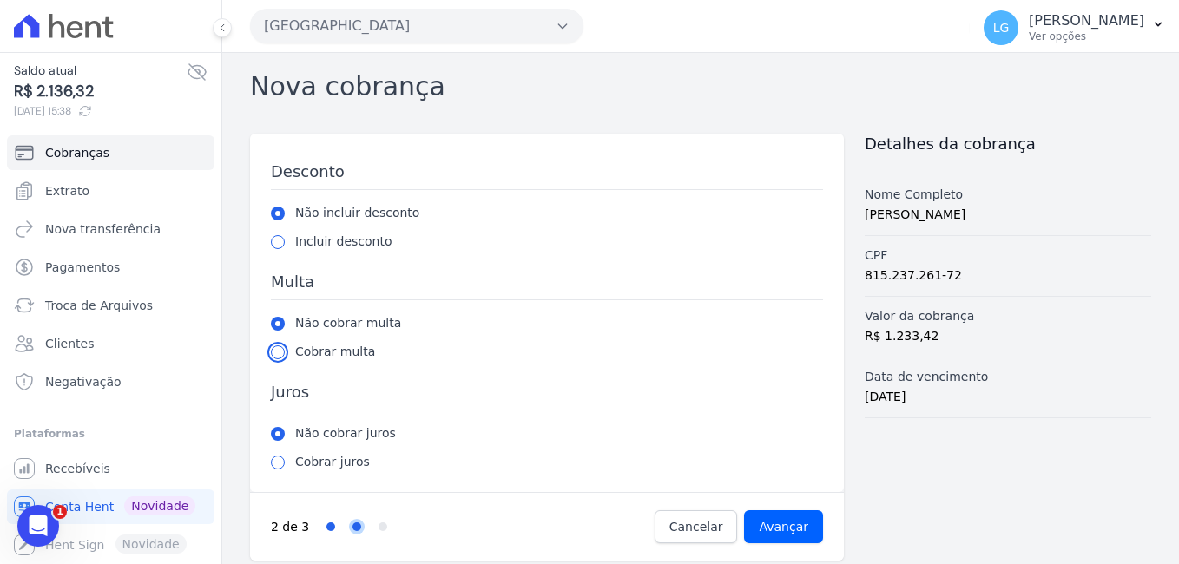
click at [277, 358] on input "radio" at bounding box center [278, 353] width 14 height 14
radio input "true"
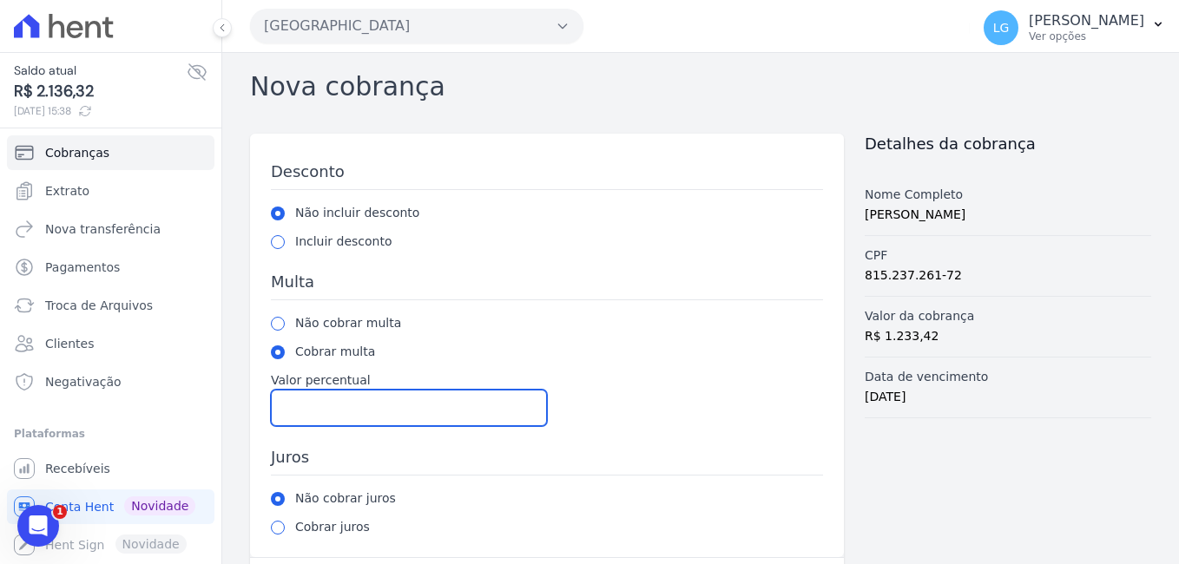
click at [348, 412] on input "Valor percentual" at bounding box center [409, 408] width 276 height 36
click at [348, 412] on input "2" at bounding box center [409, 408] width 276 height 36
type input "2"
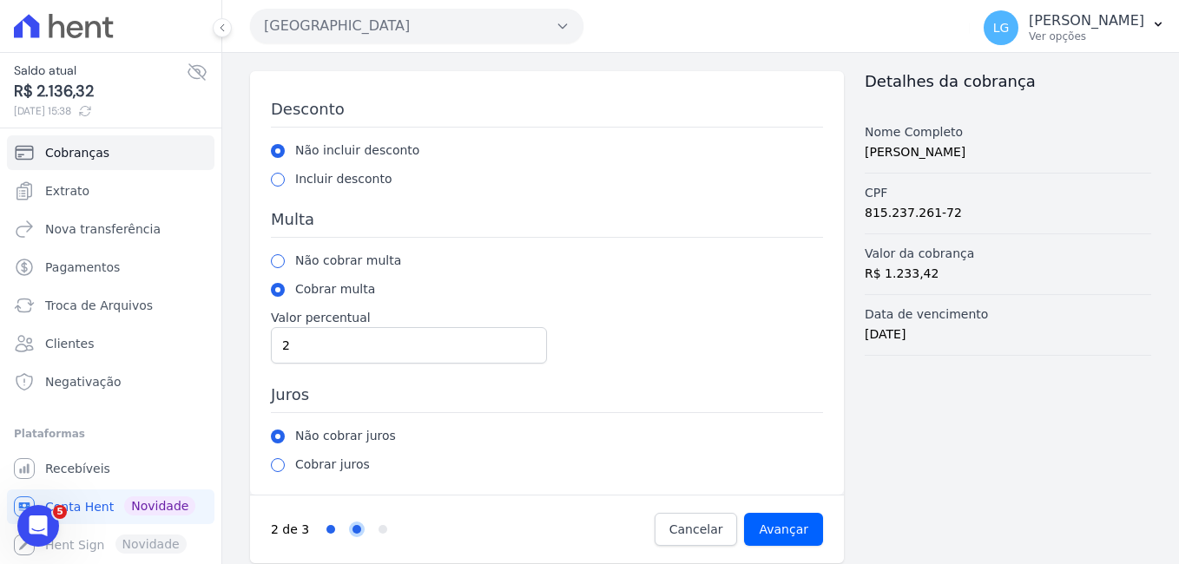
scroll to position [76, 0]
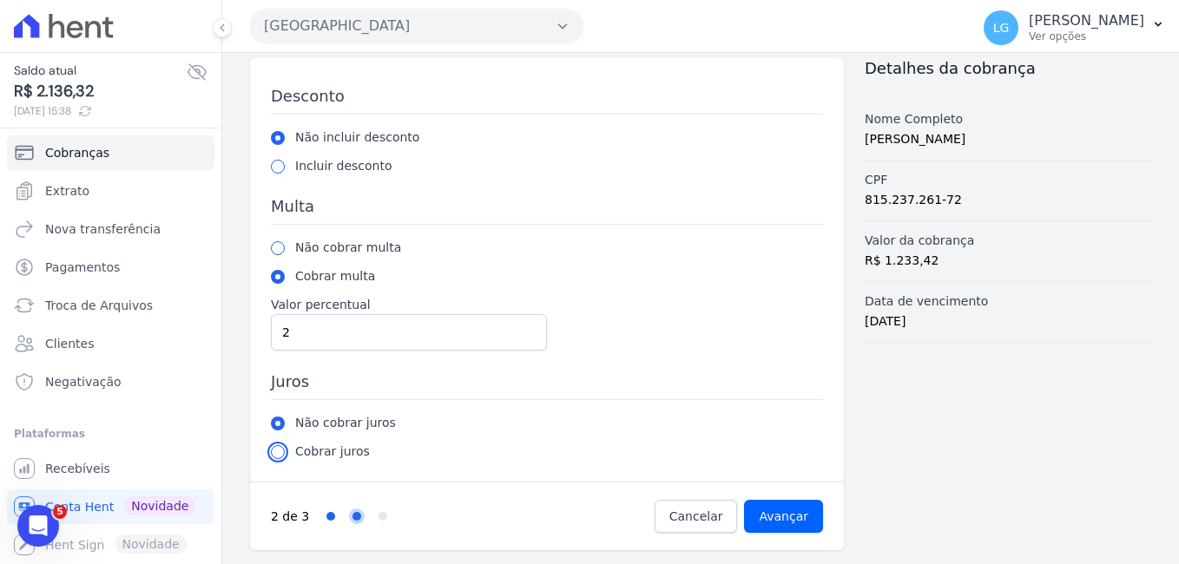
click at [280, 452] on input "radio" at bounding box center [278, 452] width 14 height 14
radio input "true"
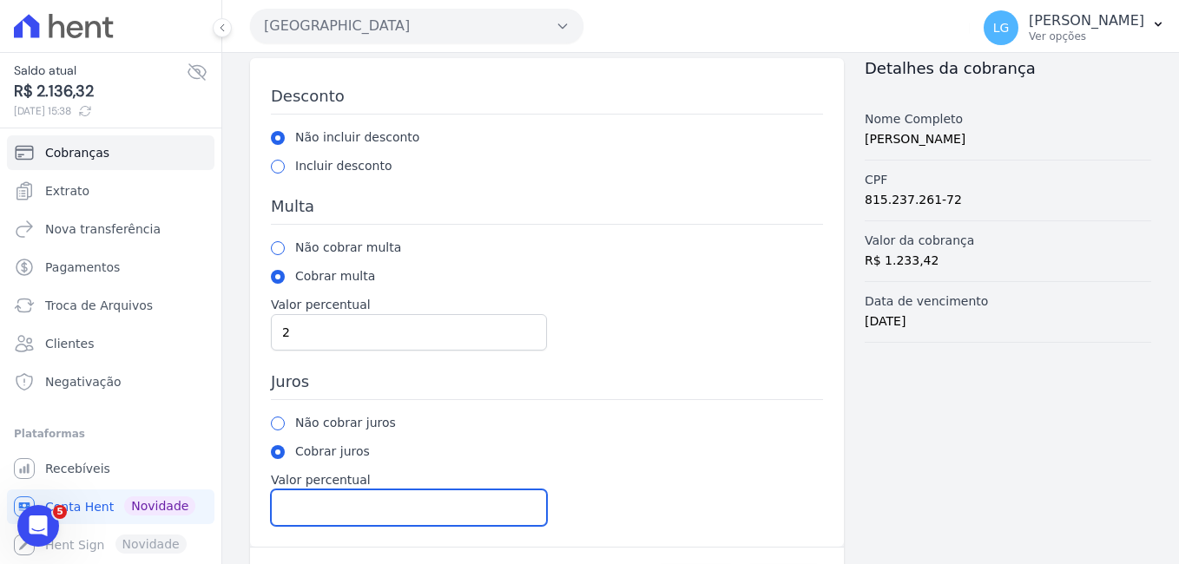
click at [387, 511] on input "Valor percentual" at bounding box center [409, 508] width 276 height 36
type input "1"
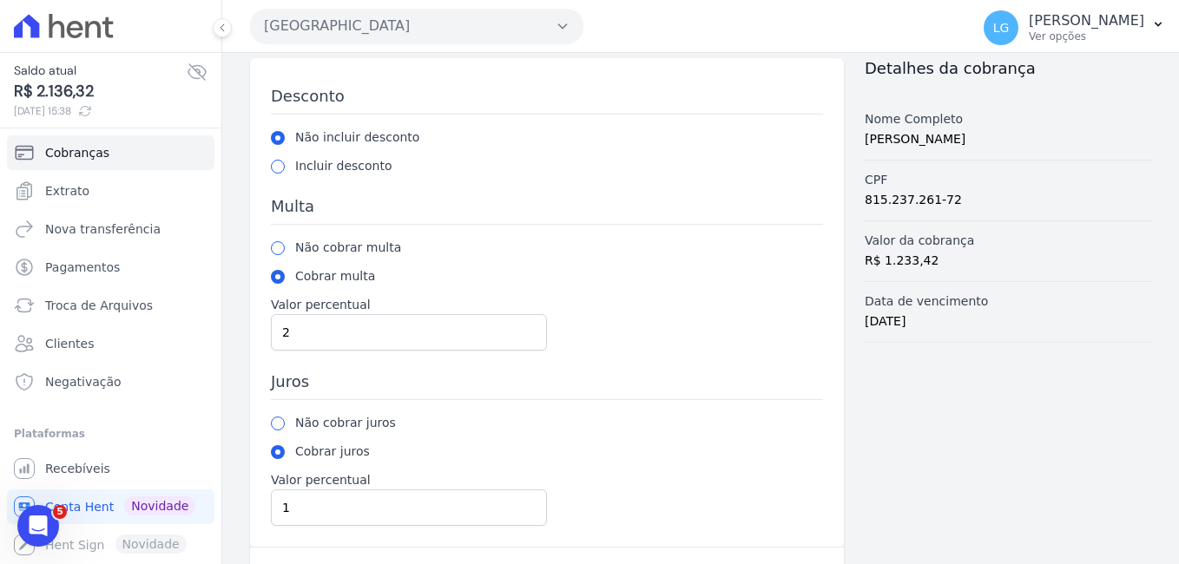
scroll to position [141, 0]
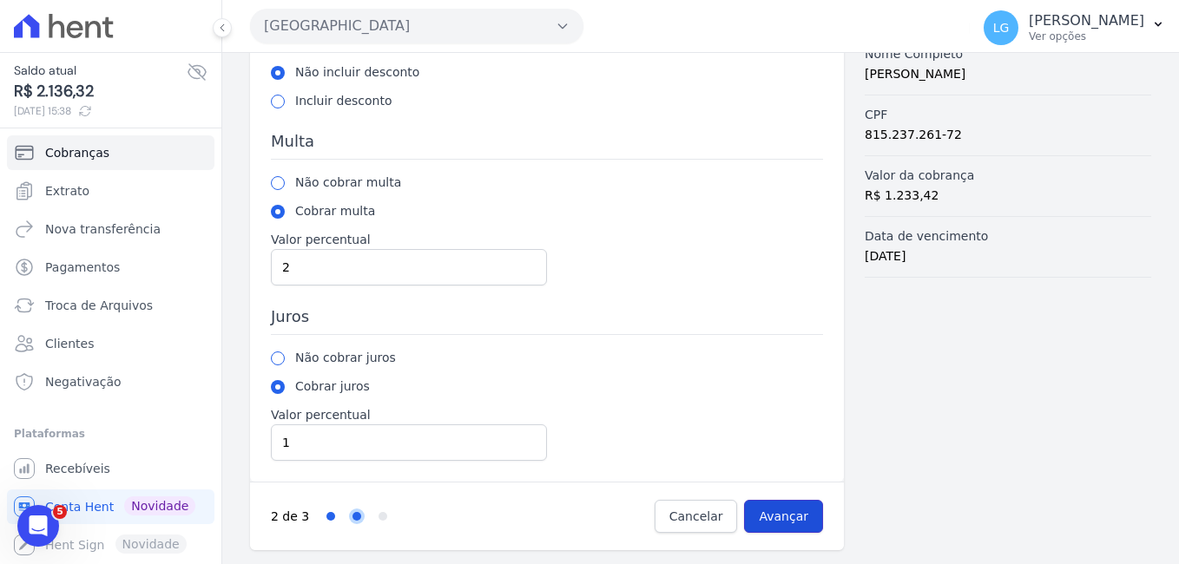
click at [773, 523] on input "Avançar" at bounding box center [783, 516] width 79 height 33
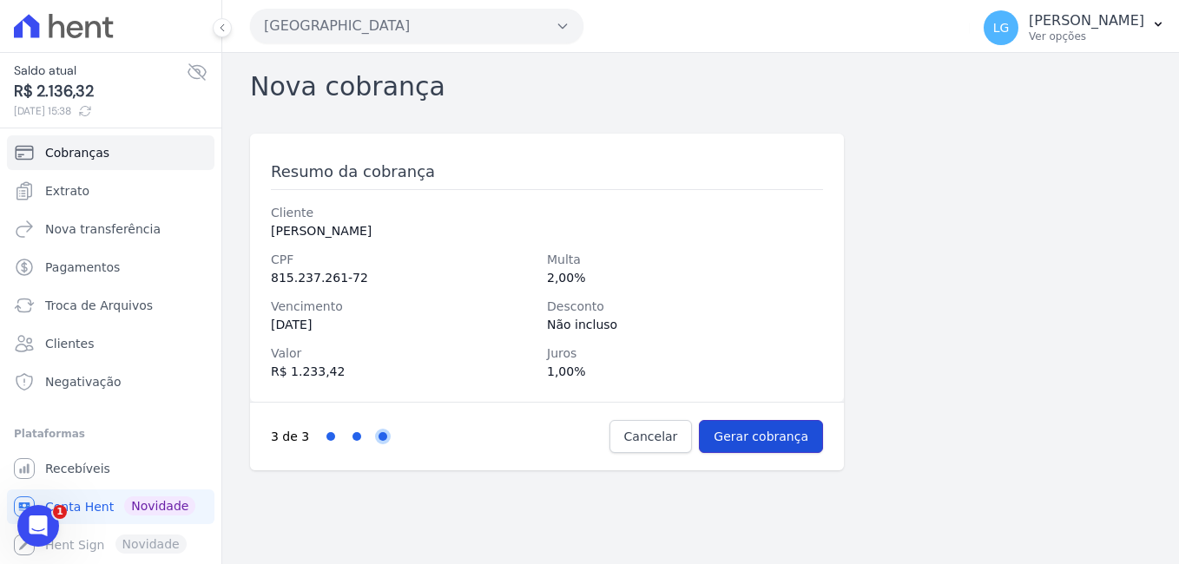
click at [770, 434] on input "Gerar cobrança" at bounding box center [761, 436] width 124 height 33
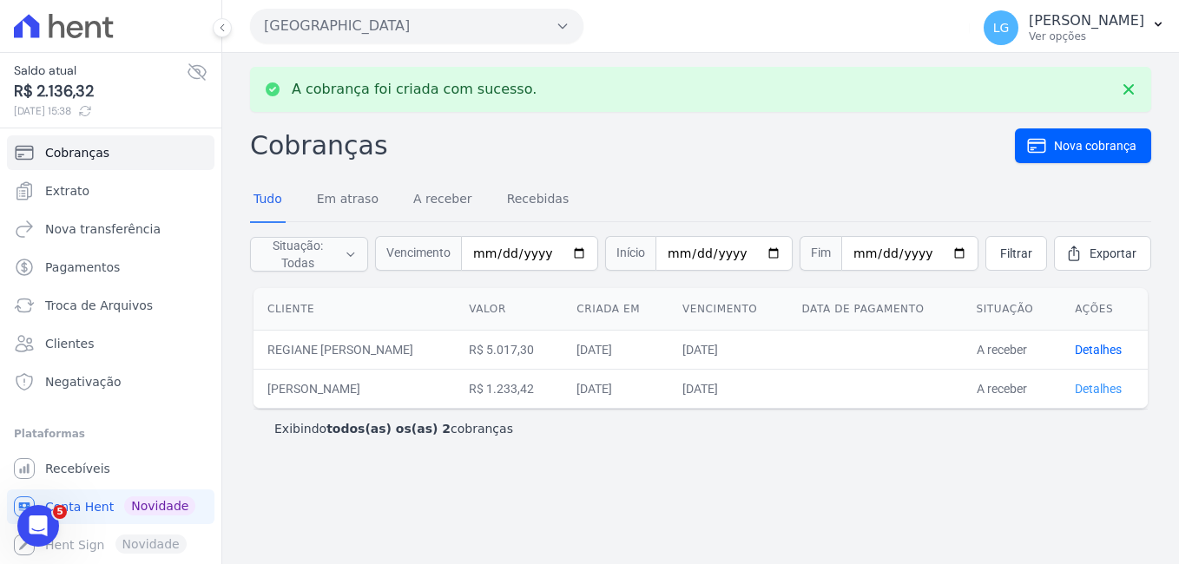
click at [1110, 386] on link "Detalhes" at bounding box center [1098, 389] width 47 height 14
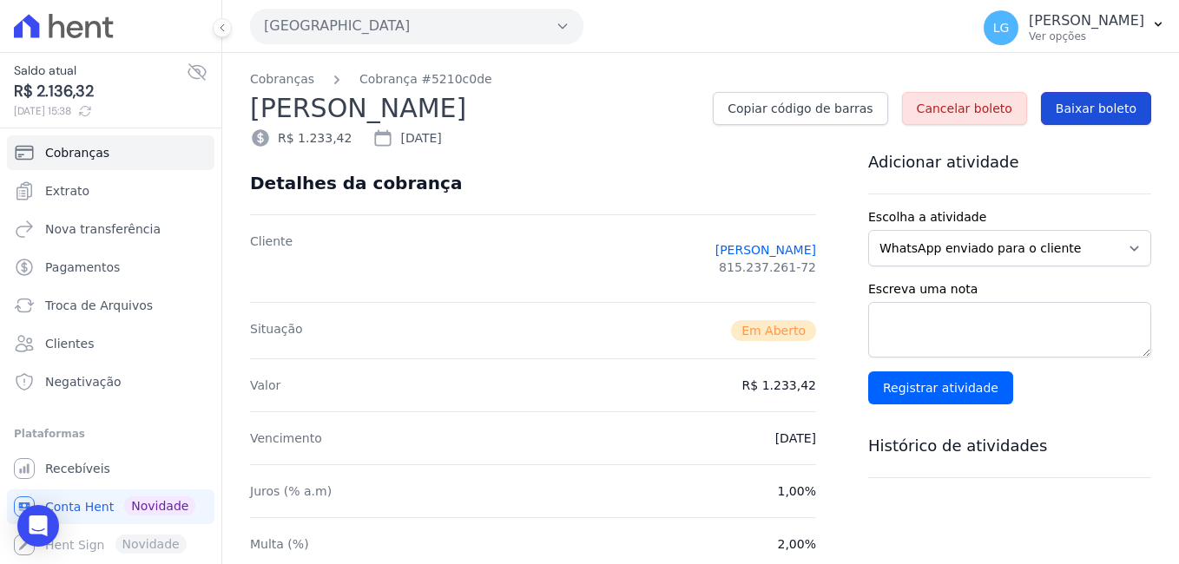
click at [1082, 110] on span "Baixar boleto" at bounding box center [1096, 108] width 81 height 17
